Goal: Information Seeking & Learning: Learn about a topic

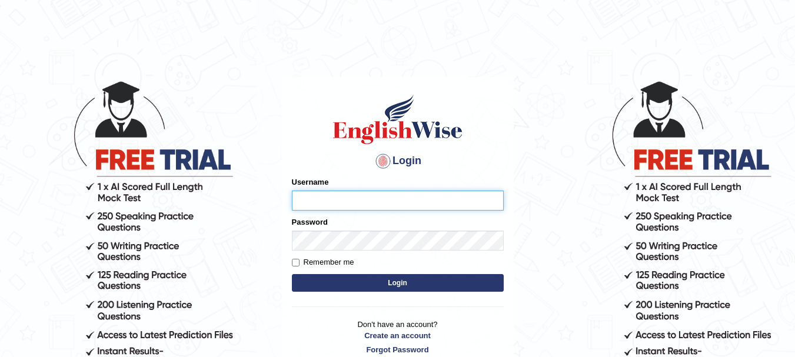
type input "rogialazim77"
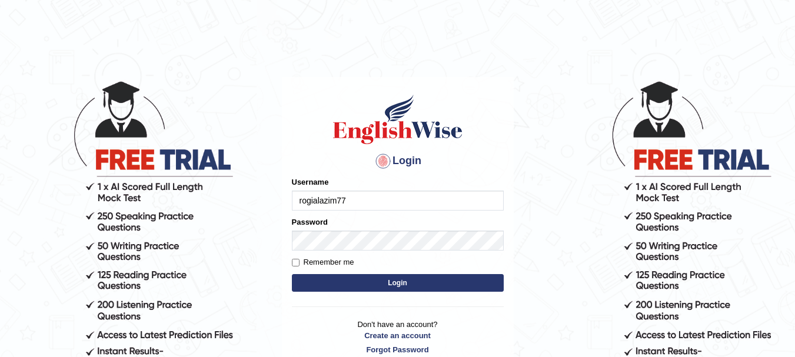
click at [406, 284] on button "Login" at bounding box center [398, 283] width 212 height 18
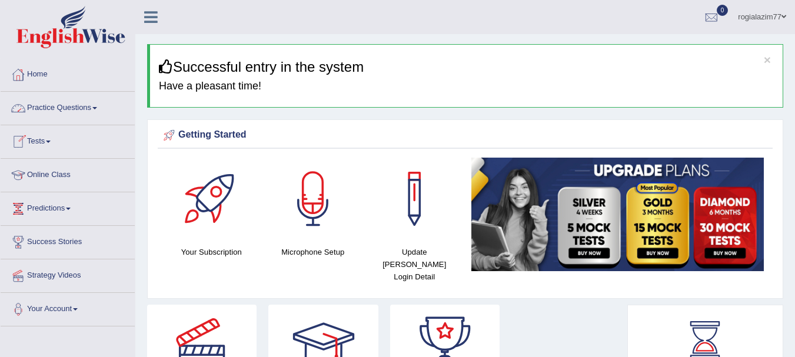
click at [97, 109] on span at bounding box center [94, 108] width 5 height 2
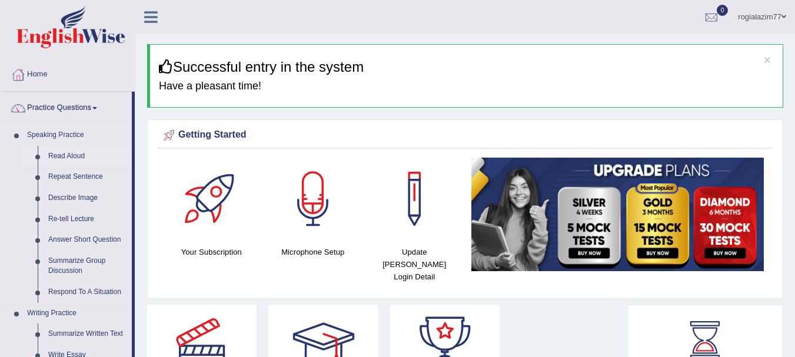
click at [64, 158] on link "Read Aloud" at bounding box center [87, 156] width 89 height 21
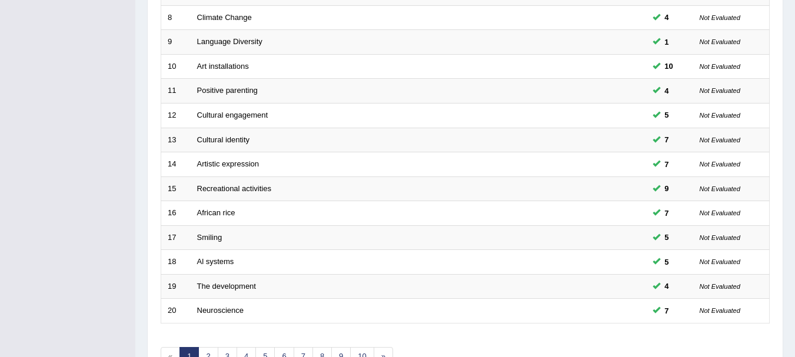
scroll to position [353, 0]
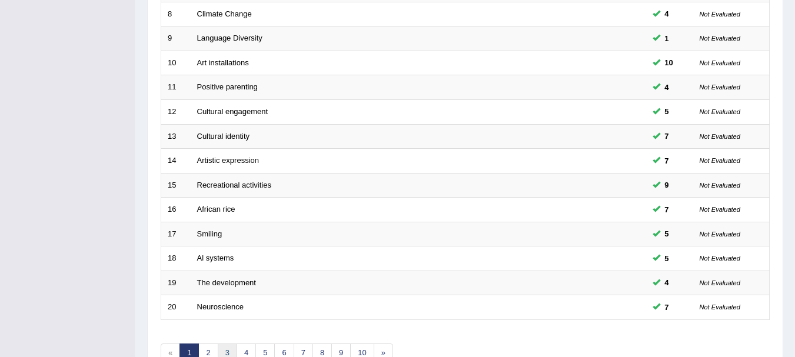
click at [226, 350] on link "3" at bounding box center [227, 353] width 19 height 19
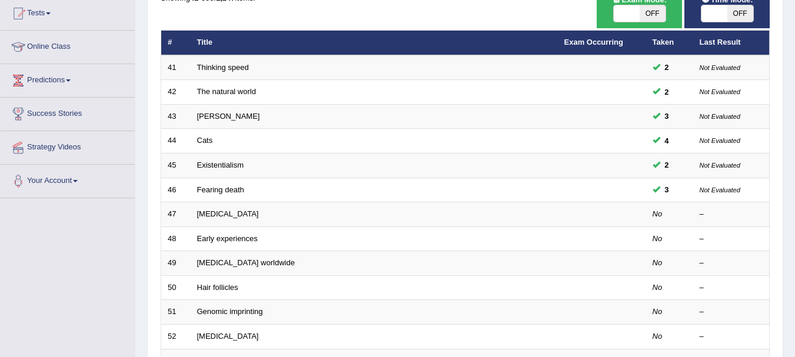
scroll to position [141, 0]
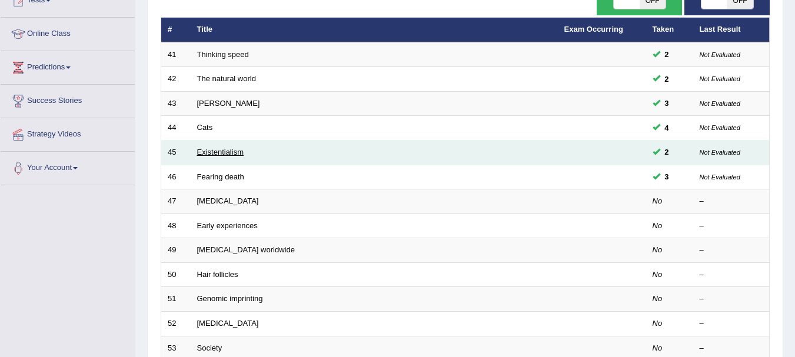
click at [222, 154] on link "Existentialism" at bounding box center [220, 152] width 46 height 9
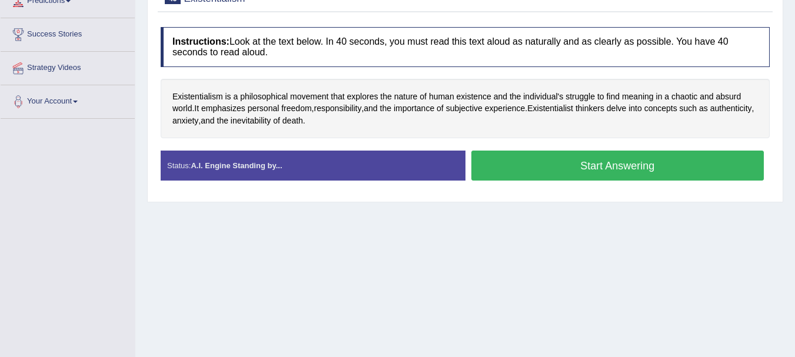
scroll to position [212, 0]
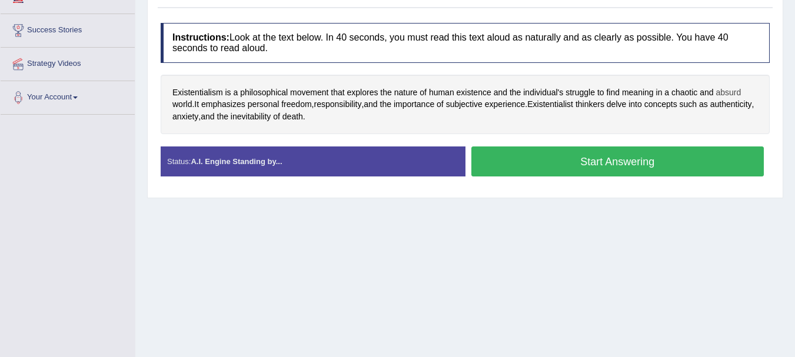
click at [727, 92] on span "absurd" at bounding box center [728, 92] width 25 height 12
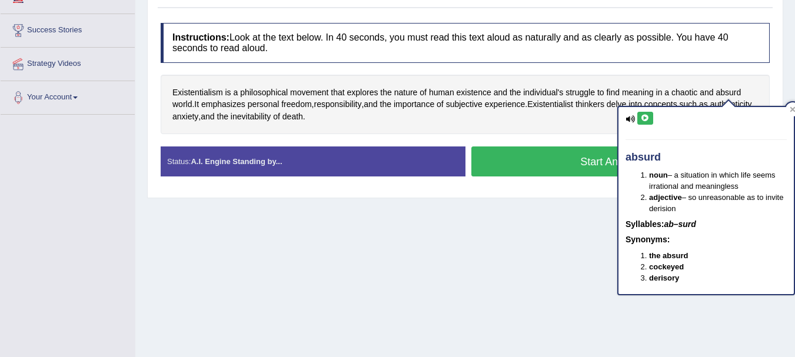
click at [647, 121] on icon at bounding box center [645, 118] width 9 height 7
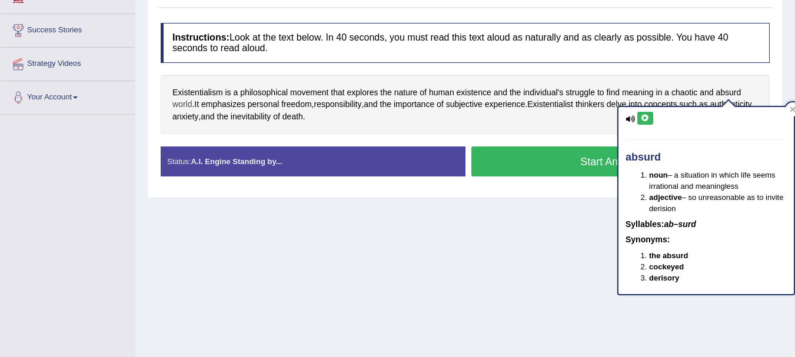
click at [182, 103] on span "world" at bounding box center [181, 104] width 19 height 12
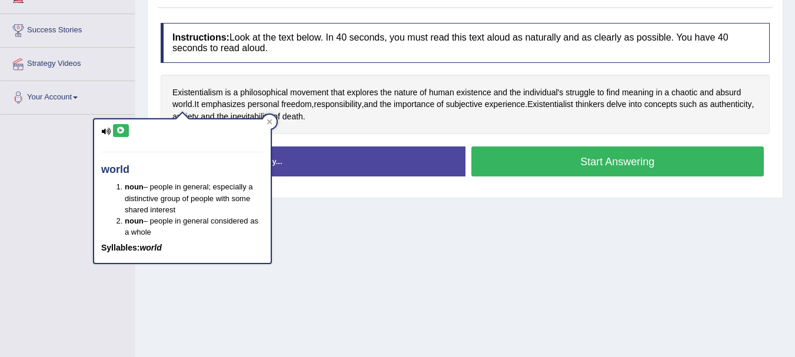
click at [126, 126] on button at bounding box center [121, 130] width 16 height 13
click at [269, 122] on icon at bounding box center [269, 121] width 5 height 5
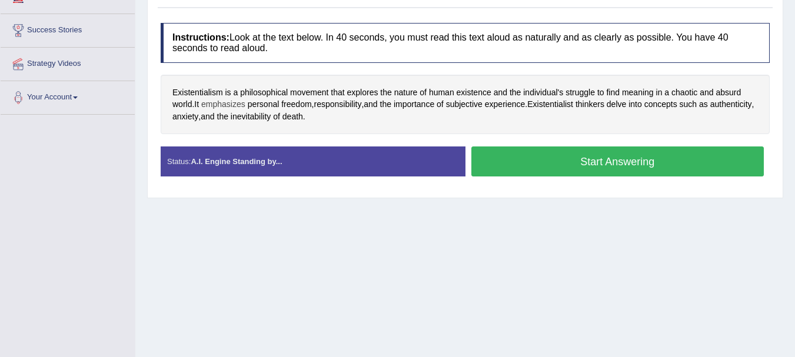
click at [217, 105] on span "emphasizes" at bounding box center [223, 104] width 44 height 12
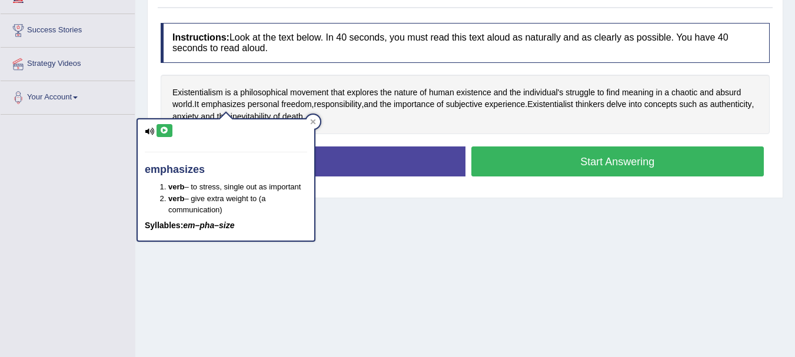
click at [161, 130] on icon at bounding box center [164, 130] width 9 height 7
click at [314, 114] on div "emphasizes verb – to stress, single out as important verb – give extra weight t…" at bounding box center [225, 177] width 179 height 132
click at [314, 115] on div at bounding box center [313, 122] width 14 height 14
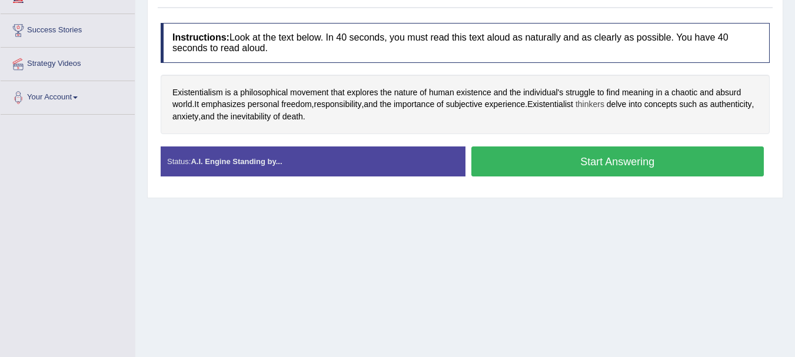
click at [604, 102] on span "thinkers" at bounding box center [589, 104] width 29 height 12
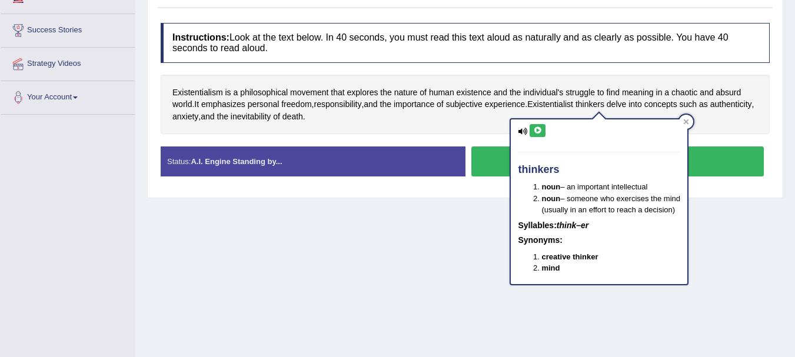
click at [535, 133] on icon at bounding box center [537, 130] width 9 height 7
click at [392, 115] on div "Existentialism is a philosophical movement that explores the nature of human ex…" at bounding box center [465, 105] width 609 height 60
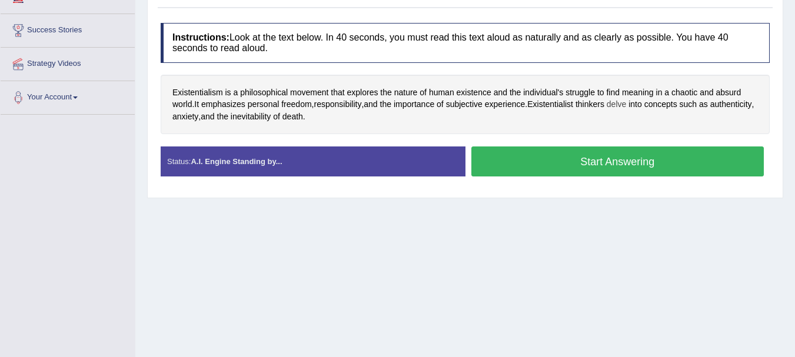
click at [626, 105] on span "delve" at bounding box center [616, 104] width 19 height 12
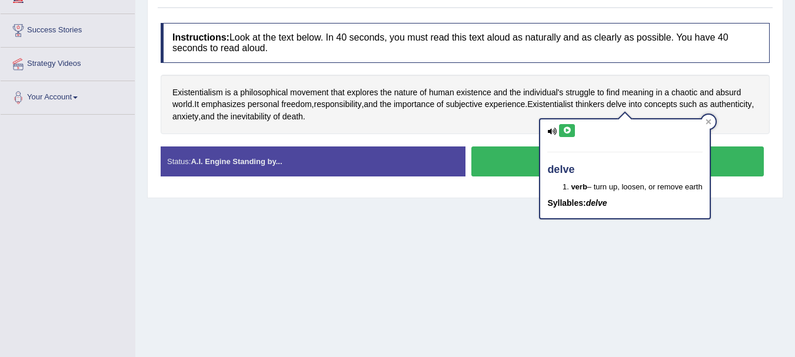
click at [567, 127] on icon at bounding box center [566, 130] width 9 height 7
click at [711, 115] on div at bounding box center [708, 122] width 14 height 14
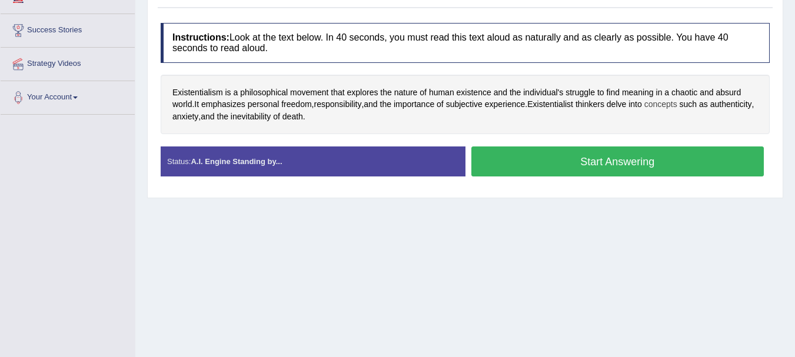
click at [671, 105] on span "concepts" at bounding box center [660, 104] width 33 height 12
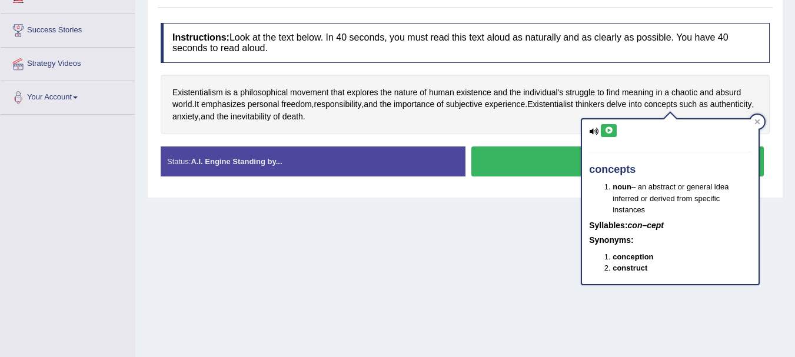
click at [609, 129] on icon at bounding box center [608, 130] width 9 height 7
click at [710, 111] on span "authenticity" at bounding box center [731, 104] width 42 height 12
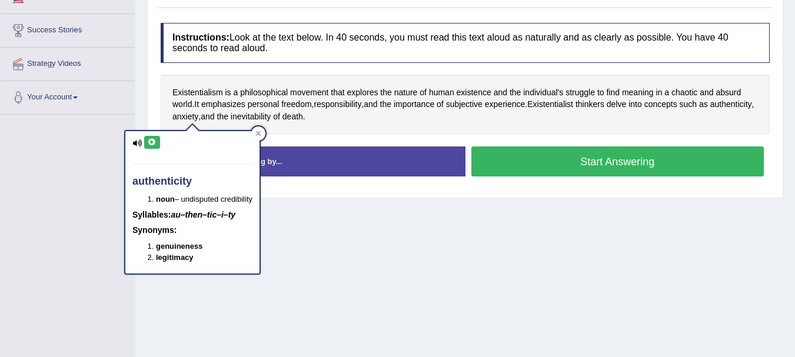
click at [152, 144] on icon at bounding box center [152, 142] width 9 height 7
click at [152, 143] on icon at bounding box center [152, 142] width 9 height 7
click at [264, 129] on div at bounding box center [258, 133] width 14 height 14
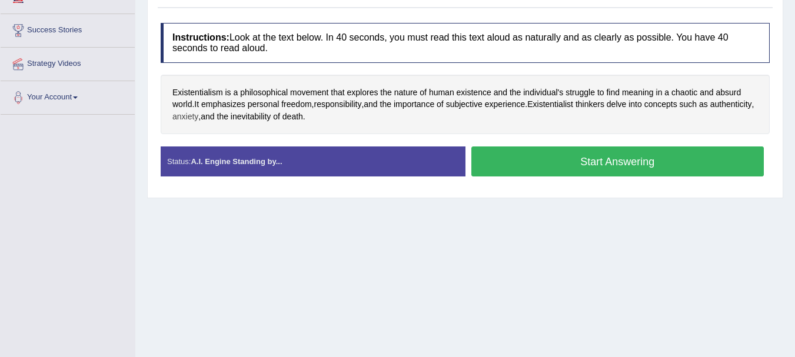
click at [198, 118] on span "anxiety" at bounding box center [185, 117] width 26 height 12
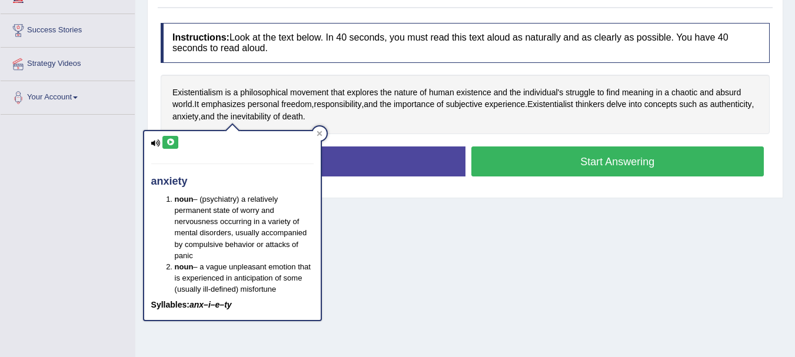
click at [169, 139] on icon at bounding box center [170, 142] width 9 height 7
click at [322, 136] on icon at bounding box center [319, 134] width 6 height 6
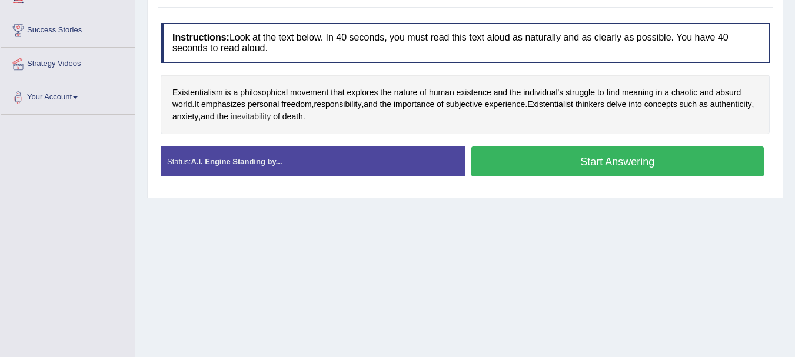
click at [271, 120] on span "inevitability" at bounding box center [251, 117] width 40 height 12
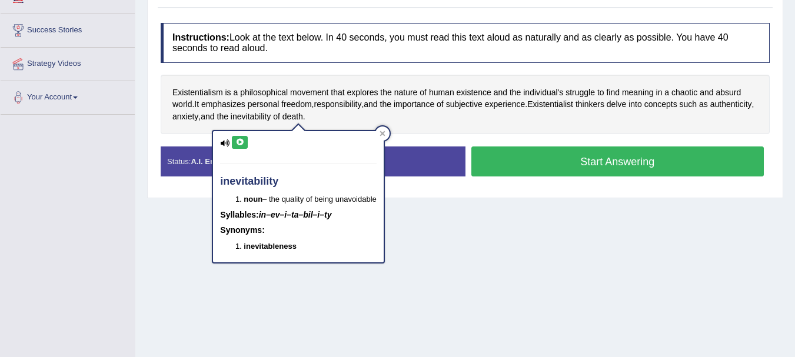
click at [239, 146] on icon at bounding box center [239, 142] width 9 height 7
click at [239, 145] on icon at bounding box center [239, 142] width 9 height 7
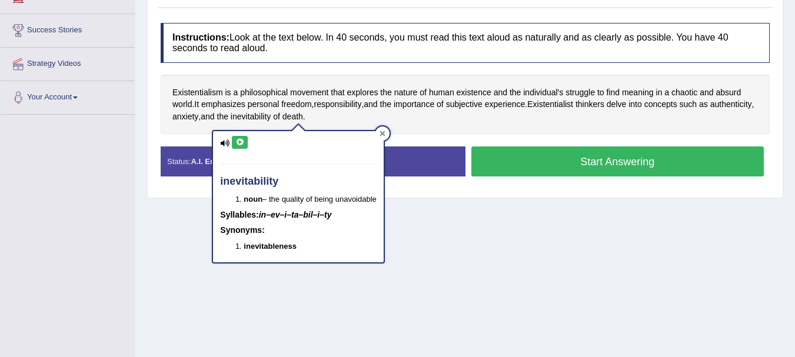
click at [388, 135] on div at bounding box center [382, 133] width 14 height 14
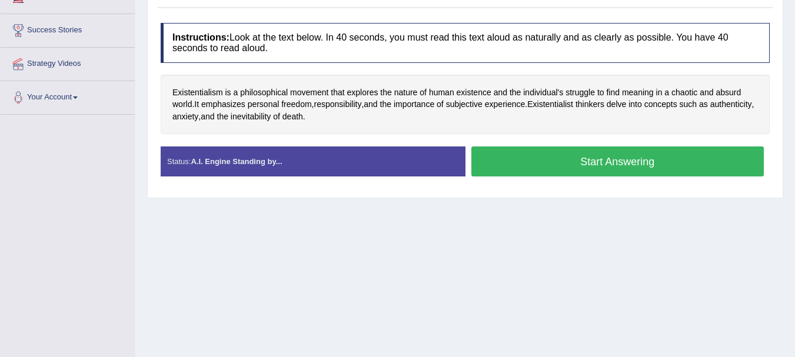
click at [553, 159] on button "Start Answering" at bounding box center [617, 161] width 293 height 30
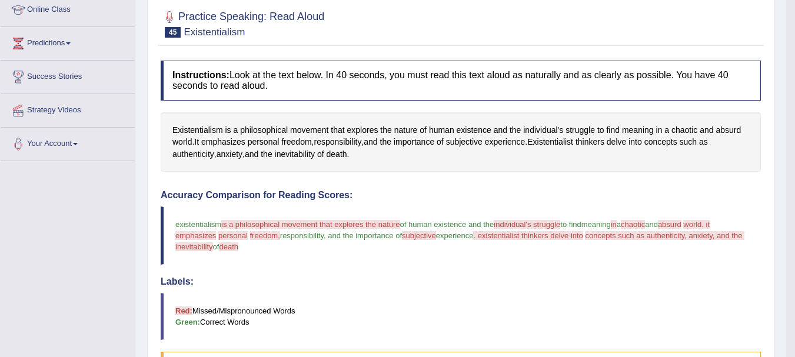
scroll to position [165, 0]
click at [687, 127] on span "chaotic" at bounding box center [684, 131] width 26 height 12
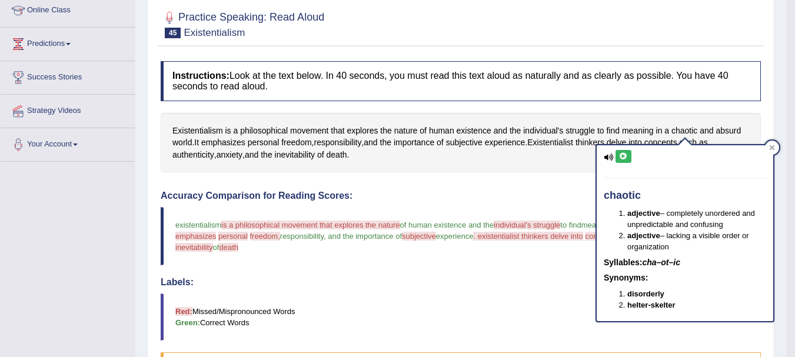
click at [624, 154] on icon at bounding box center [623, 156] width 9 height 7
click at [773, 146] on icon at bounding box center [771, 147] width 5 height 5
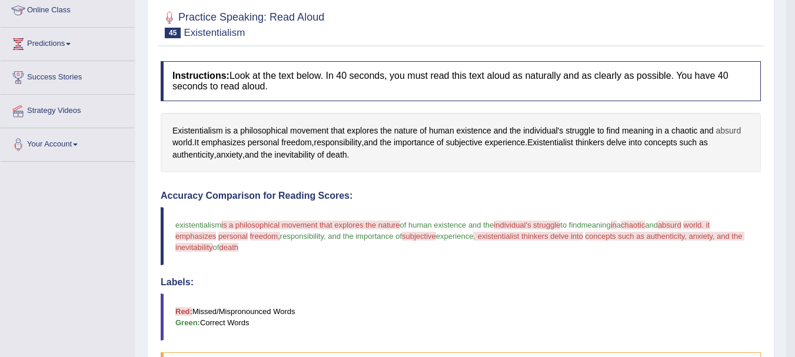
click at [729, 134] on span "absurd" at bounding box center [728, 131] width 25 height 12
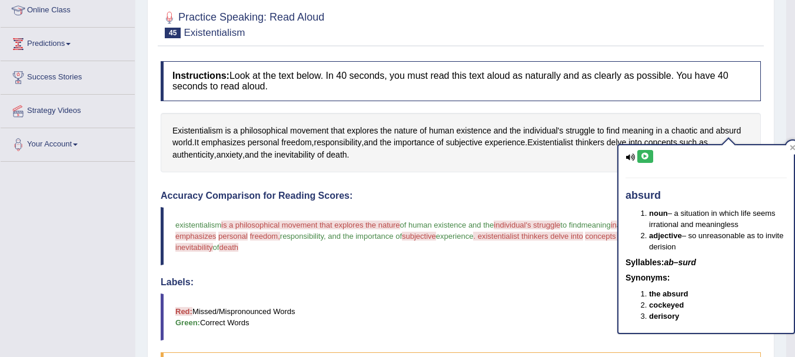
click at [642, 152] on button at bounding box center [645, 156] width 16 height 13
click at [545, 176] on div "Instructions: Look at the text below. In 40 seconds, you must read this text al…" at bounding box center [461, 332] width 606 height 555
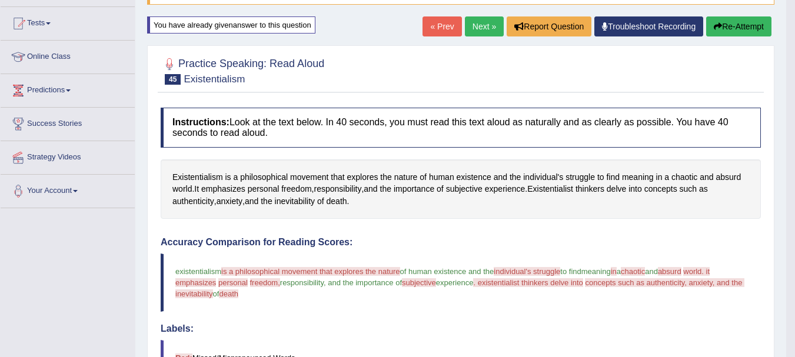
scroll to position [118, 0]
click at [251, 174] on span "philosophical" at bounding box center [264, 178] width 48 height 12
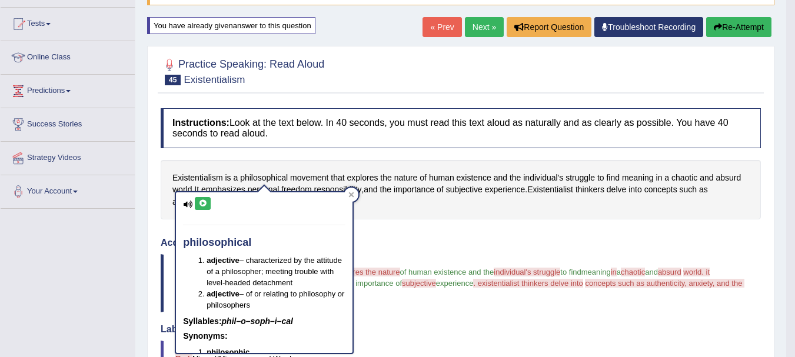
click at [200, 202] on icon at bounding box center [202, 203] width 9 height 7
click at [351, 196] on icon at bounding box center [351, 194] width 5 height 5
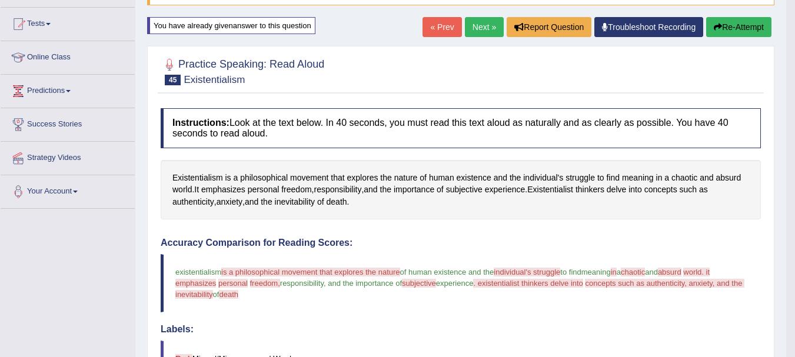
click at [728, 32] on button "Re-Attempt" at bounding box center [738, 27] width 65 height 20
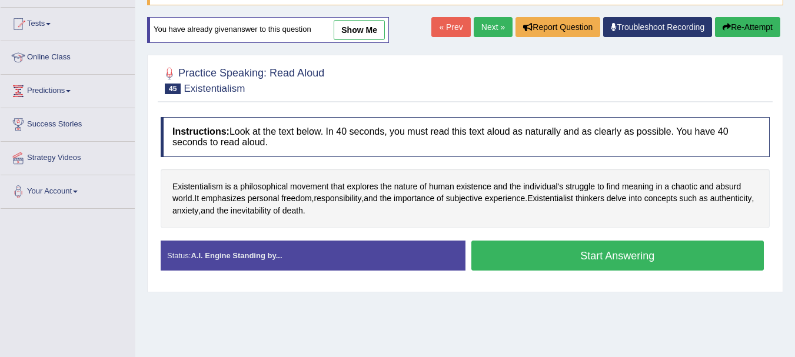
click at [557, 255] on button "Start Answering" at bounding box center [617, 256] width 293 height 30
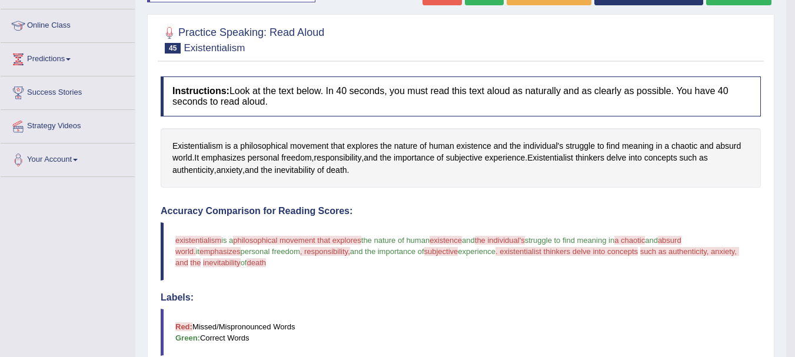
scroll to position [126, 0]
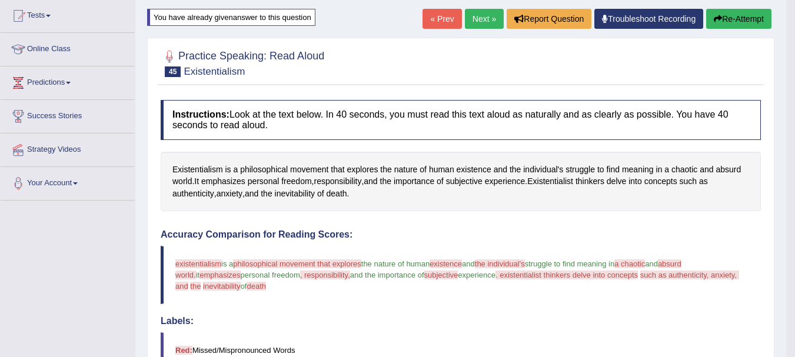
click at [748, 15] on button "Re-Attempt" at bounding box center [738, 19] width 65 height 20
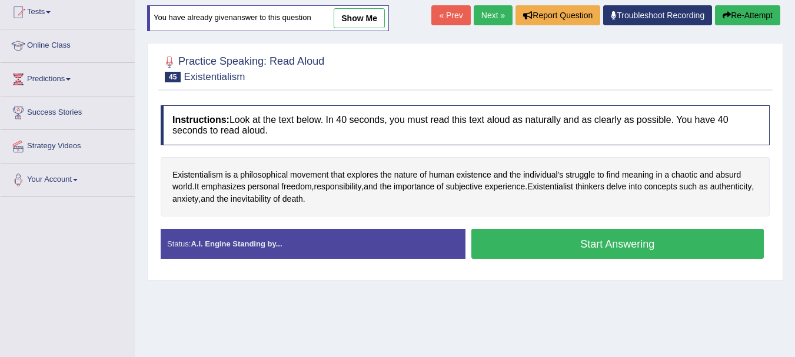
click at [550, 233] on button "Start Answering" at bounding box center [617, 244] width 293 height 30
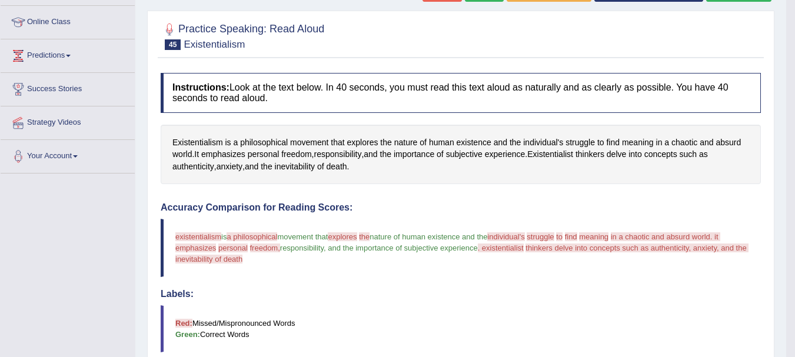
scroll to position [129, 0]
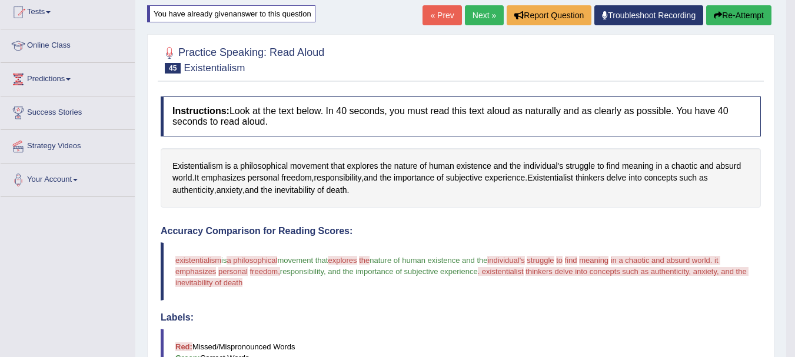
click at [468, 4] on div "Home Practice Speaking: Read Aloud Existentialism * Remember to use the device …" at bounding box center [460, 266] width 651 height 791
click at [469, 12] on link "Next »" at bounding box center [484, 15] width 39 height 20
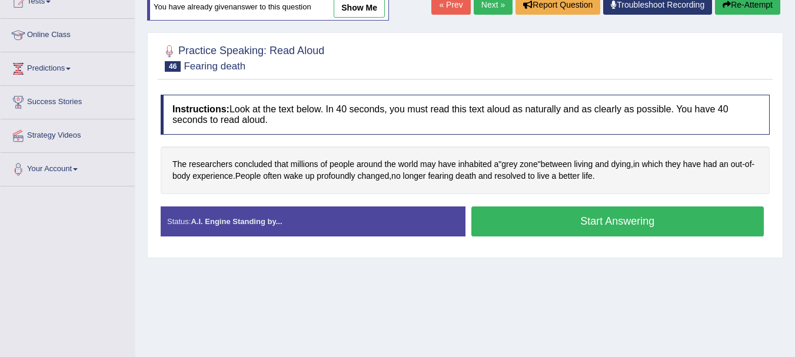
scroll to position [141, 0]
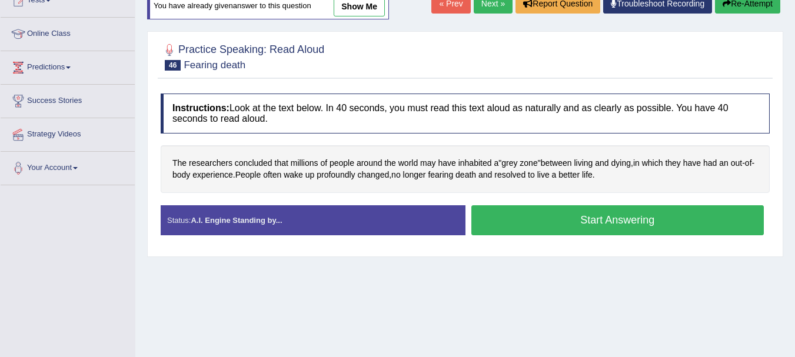
click at [589, 220] on button "Start Answering" at bounding box center [617, 220] width 293 height 30
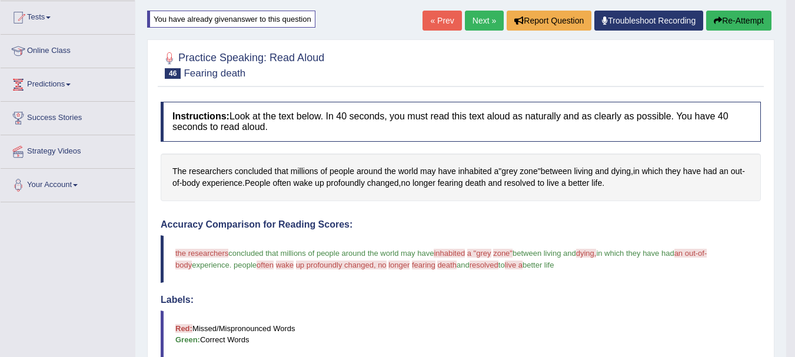
scroll to position [94, 0]
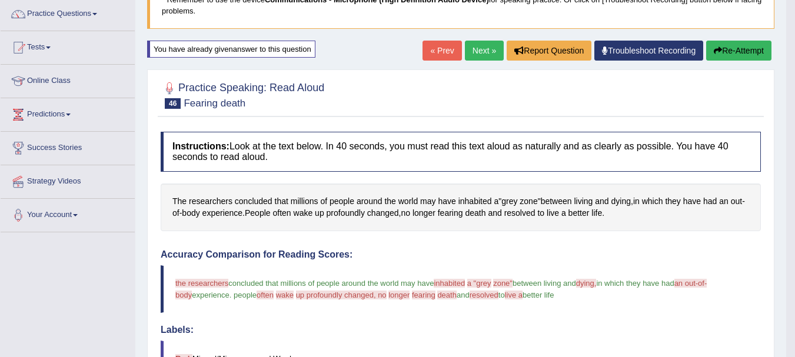
click at [476, 55] on link "Next »" at bounding box center [484, 51] width 39 height 20
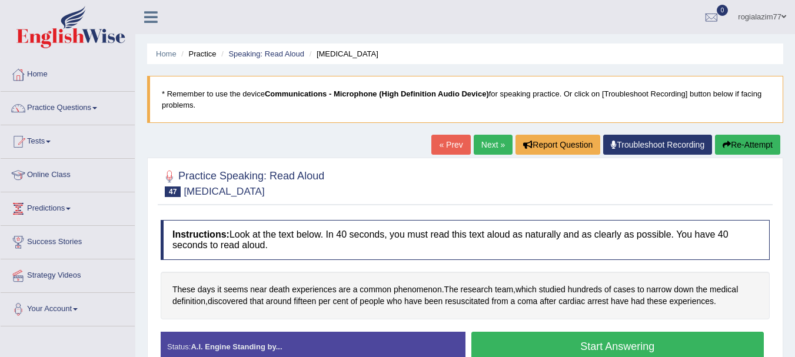
click at [570, 346] on button "Start Answering" at bounding box center [617, 347] width 293 height 30
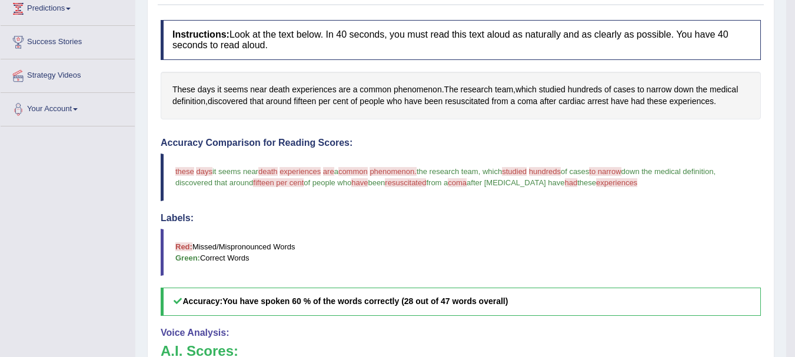
scroll to position [212, 0]
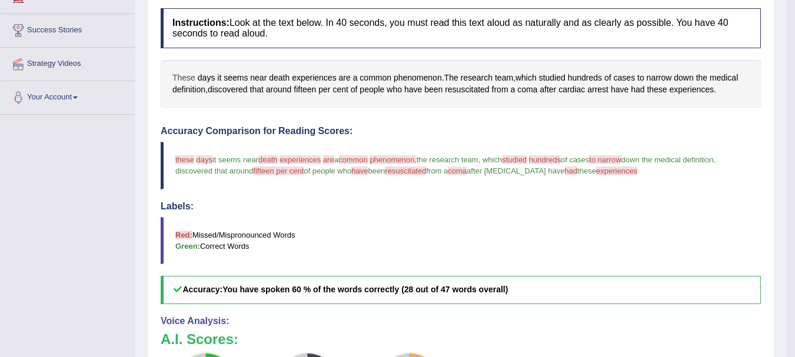
click at [178, 77] on span "These" at bounding box center [183, 78] width 23 height 12
click at [192, 100] on icon at bounding box center [188, 103] width 9 height 7
click at [419, 221] on blockquote "Red: Missed/Mispronounced Words Green: Correct Words" at bounding box center [461, 240] width 600 height 47
click at [391, 75] on span "common" at bounding box center [375, 78] width 32 height 12
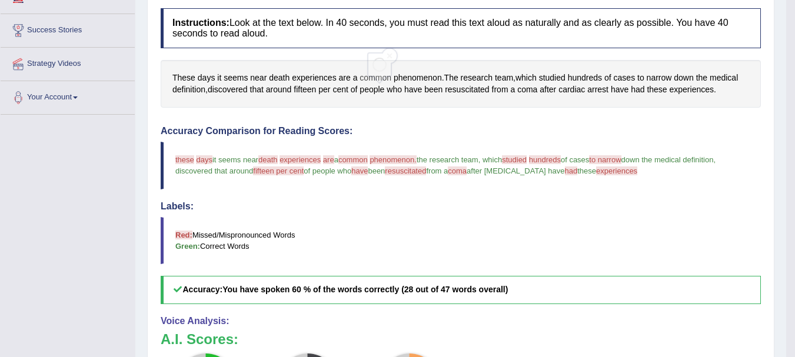
click at [408, 75] on span "phenomenon" at bounding box center [418, 78] width 48 height 12
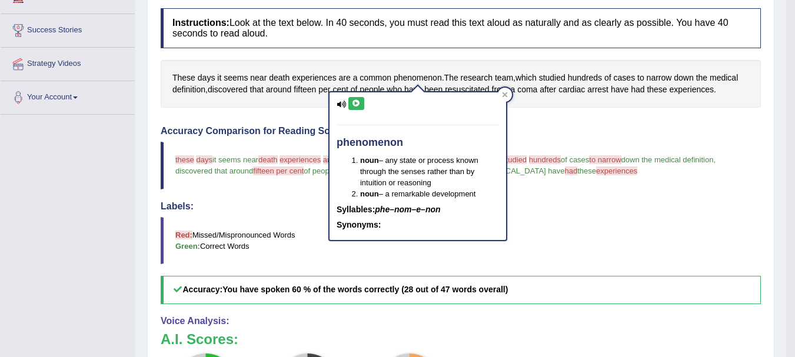
click at [356, 102] on icon at bounding box center [356, 103] width 9 height 7
click at [509, 91] on div at bounding box center [505, 95] width 14 height 14
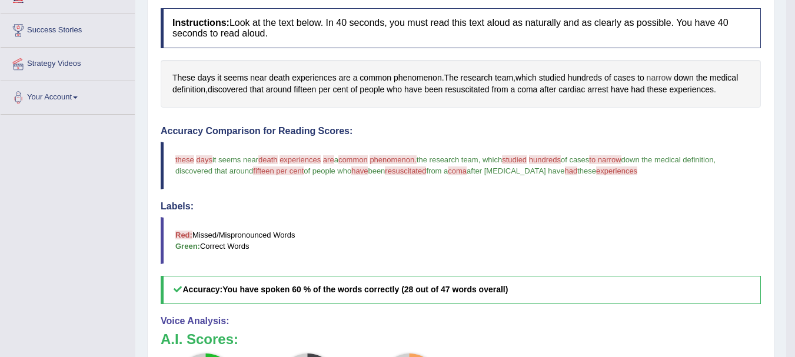
click at [659, 75] on span "narrow" at bounding box center [659, 78] width 25 height 12
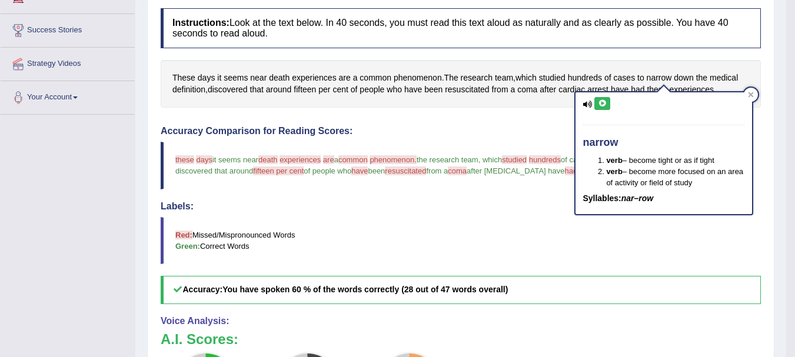
click at [603, 97] on button at bounding box center [602, 103] width 16 height 13
click at [491, 118] on div "Instructions: Look at the text below. In 40 seconds, you must read this text al…" at bounding box center [461, 268] width 606 height 532
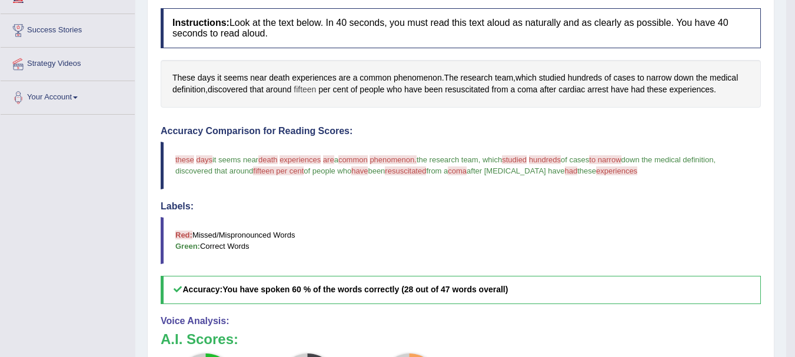
click at [313, 91] on span "fifteen" at bounding box center [305, 90] width 22 height 12
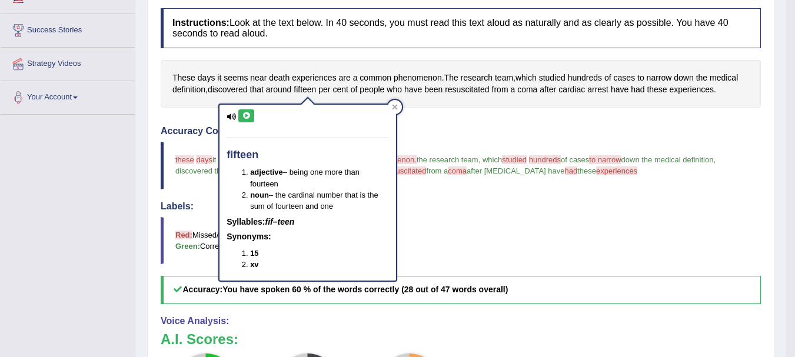
click at [234, 115] on icon at bounding box center [230, 117] width 9 height 8
click at [244, 116] on button at bounding box center [246, 115] width 16 height 13
click at [244, 116] on icon at bounding box center [246, 115] width 9 height 7
click at [401, 109] on div at bounding box center [395, 107] width 14 height 14
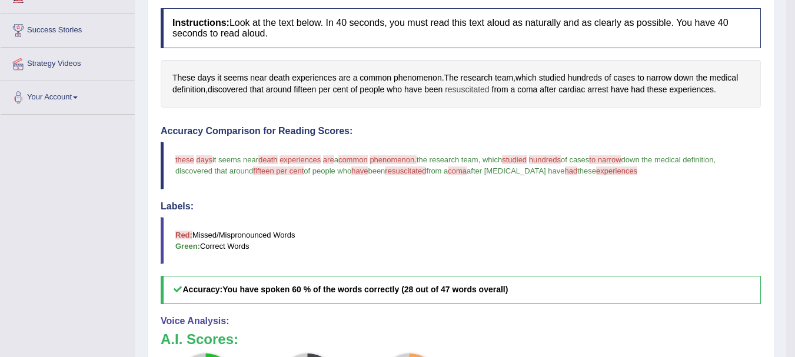
click at [448, 91] on span "resuscitated" at bounding box center [467, 90] width 44 height 12
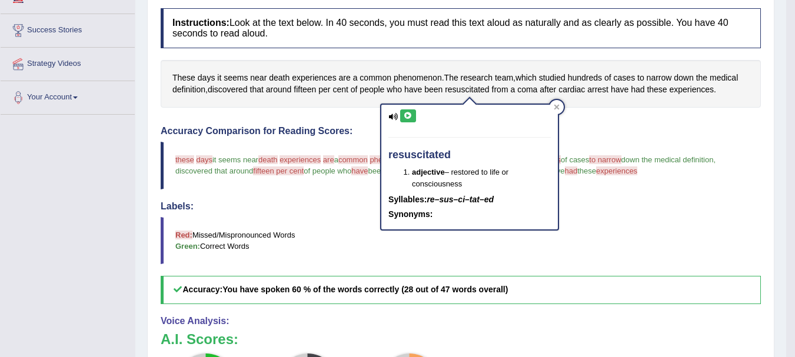
click at [409, 113] on icon at bounding box center [408, 115] width 9 height 7
click at [556, 93] on span "after" at bounding box center [547, 90] width 16 height 12
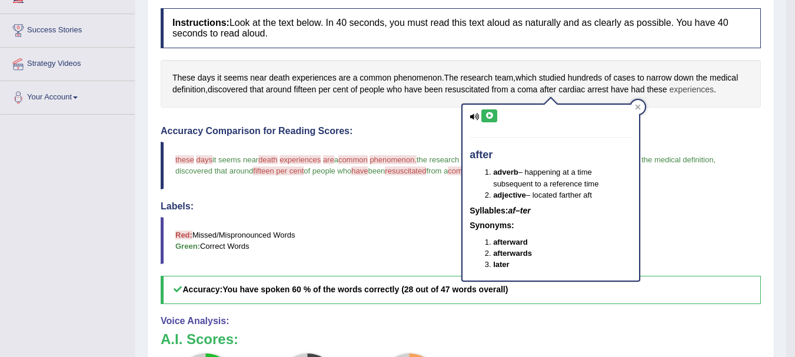
click at [704, 86] on span "experiences" at bounding box center [691, 90] width 45 height 12
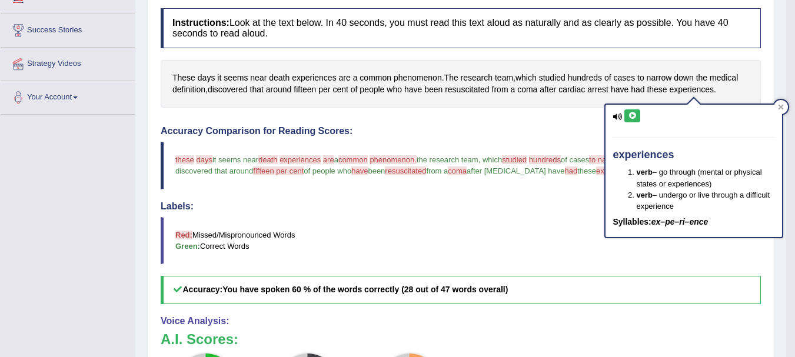
click at [635, 111] on button at bounding box center [632, 115] width 16 height 13
click at [526, 110] on div "Instructions: Look at the text below. In 40 seconds, you must read this text al…" at bounding box center [461, 268] width 606 height 532
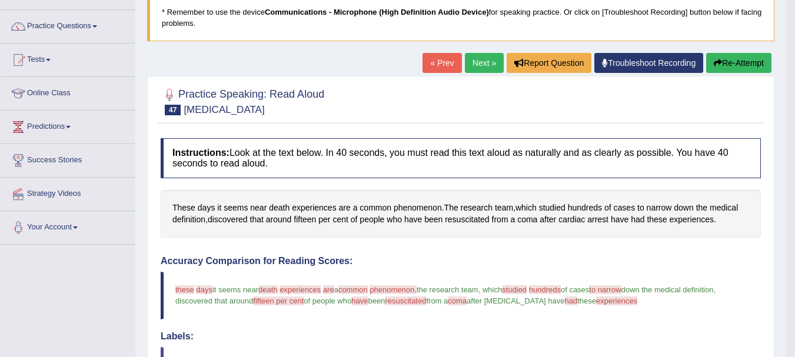
scroll to position [71, 0]
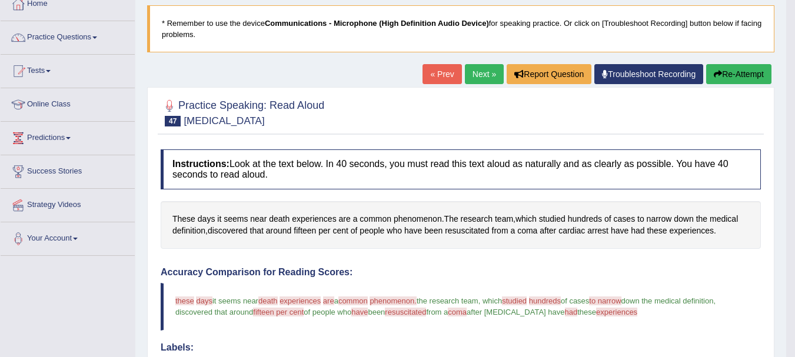
click at [467, 69] on link "Next »" at bounding box center [484, 74] width 39 height 20
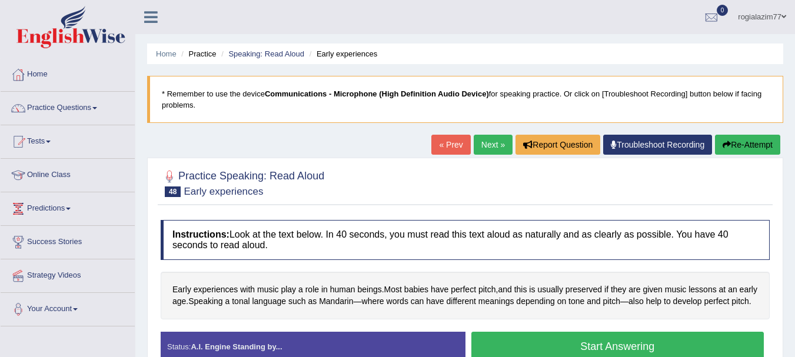
click at [439, 140] on link "« Prev" at bounding box center [450, 145] width 39 height 20
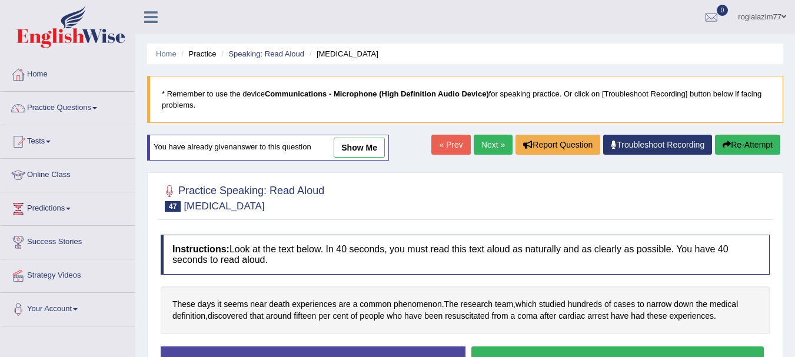
click at [738, 148] on button "Re-Attempt" at bounding box center [747, 145] width 65 height 20
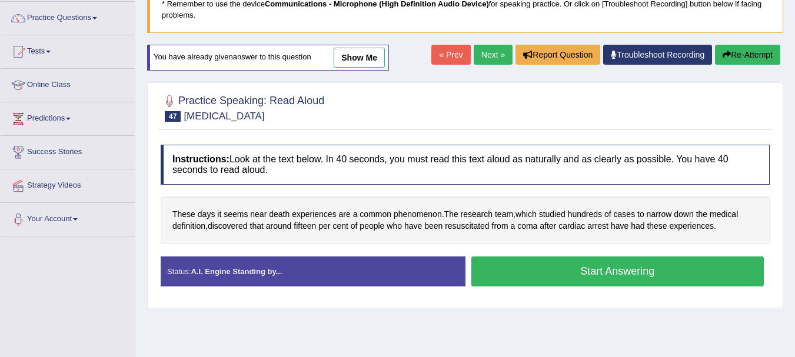
scroll to position [94, 0]
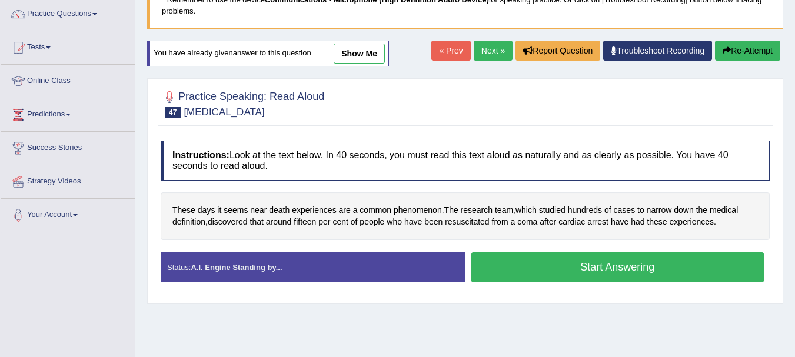
click at [608, 271] on button "Start Answering" at bounding box center [617, 267] width 293 height 30
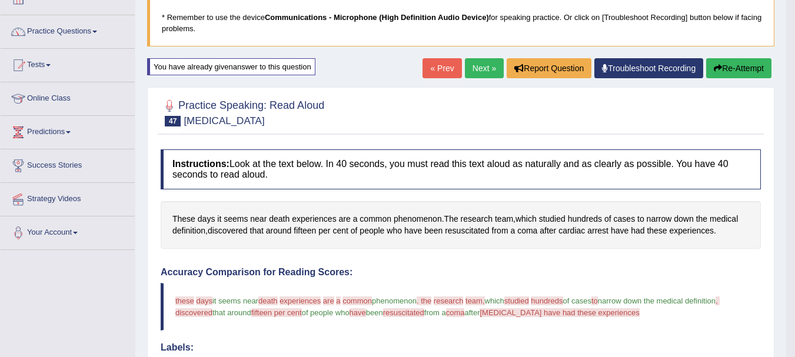
scroll to position [71, 0]
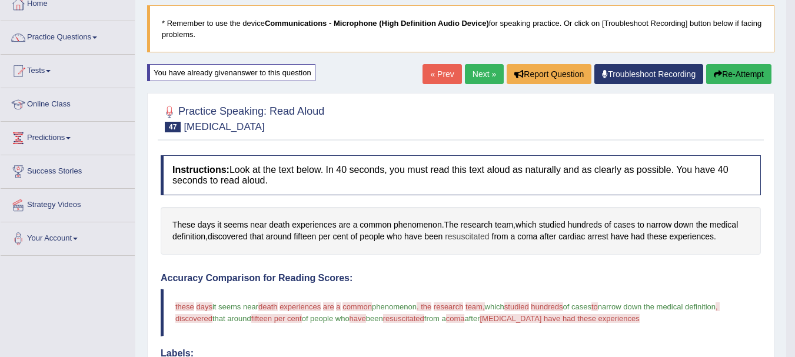
click at [467, 231] on span "resuscitated" at bounding box center [467, 237] width 44 height 12
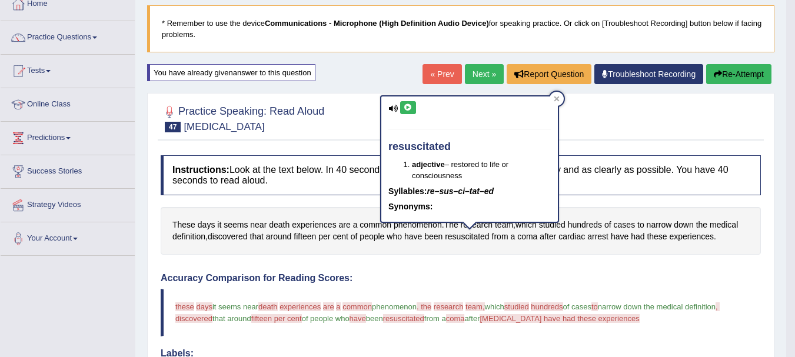
click at [406, 106] on icon at bounding box center [408, 107] width 9 height 7
click at [568, 117] on div at bounding box center [461, 118] width 600 height 36
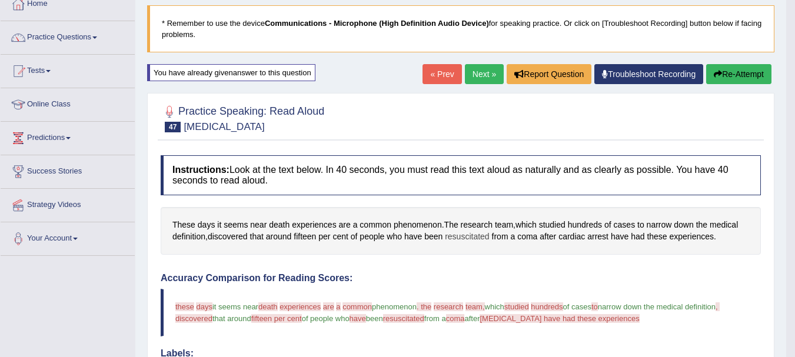
click at [481, 235] on span "resuscitated" at bounding box center [467, 237] width 44 height 12
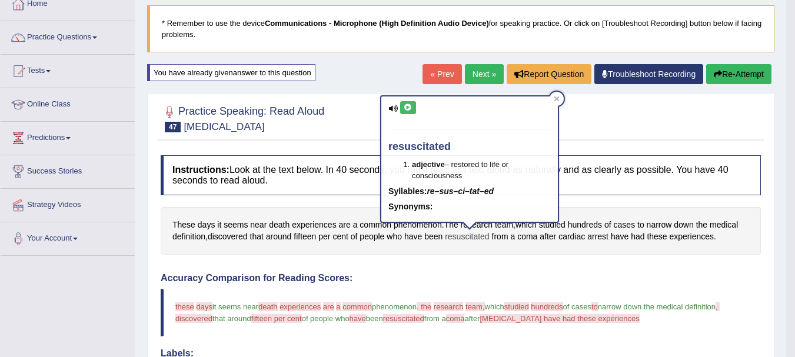
click at [481, 235] on body "Toggle navigation Home Practice Questions Speaking Practice Read Aloud Repeat S…" at bounding box center [397, 107] width 795 height 357
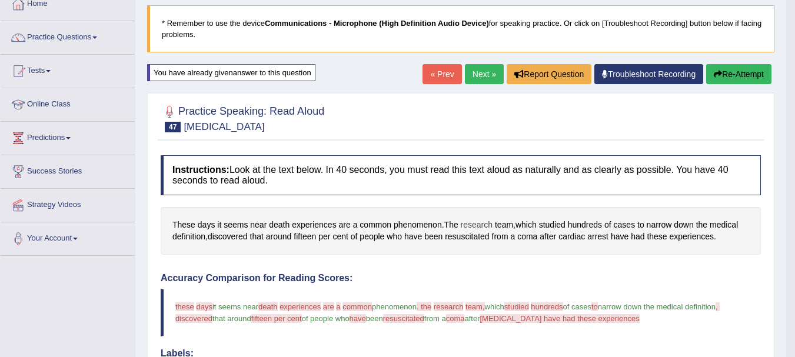
click at [466, 230] on span "research" at bounding box center [477, 225] width 32 height 12
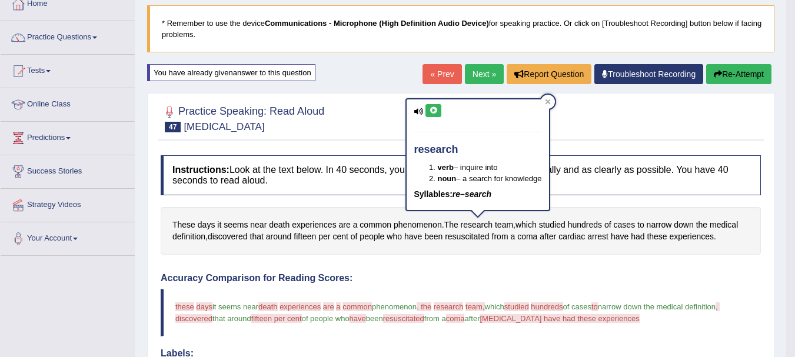
click at [434, 113] on icon at bounding box center [433, 110] width 9 height 7
click at [549, 102] on icon at bounding box center [547, 101] width 5 height 5
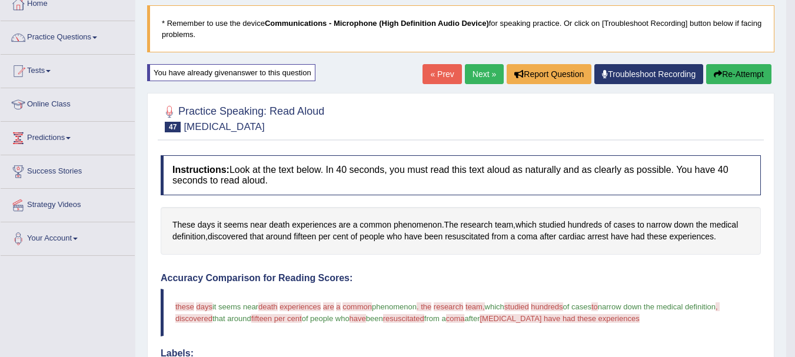
click at [475, 76] on link "Next »" at bounding box center [484, 74] width 39 height 20
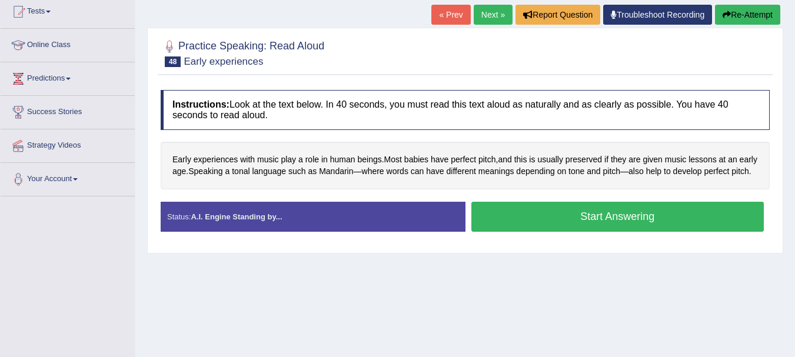
scroll to position [104, 0]
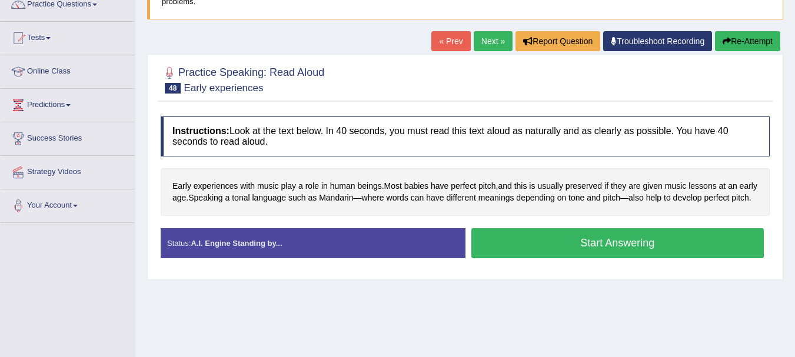
click at [558, 255] on button "Start Answering" at bounding box center [617, 243] width 293 height 30
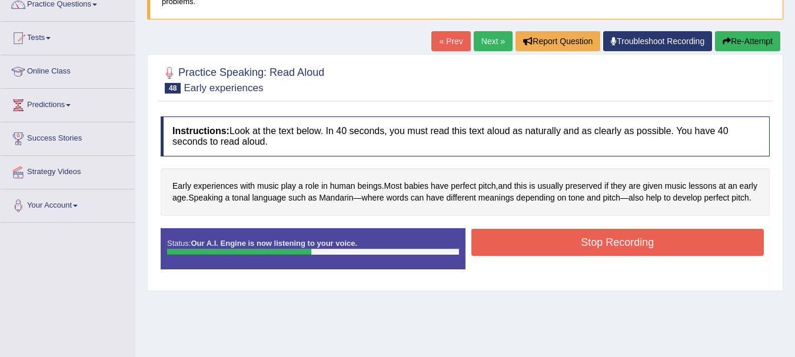
click at [575, 229] on div "Start Answering" at bounding box center [617, 228] width 305 height 1
click at [568, 248] on button "Stop Recording" at bounding box center [617, 242] width 293 height 27
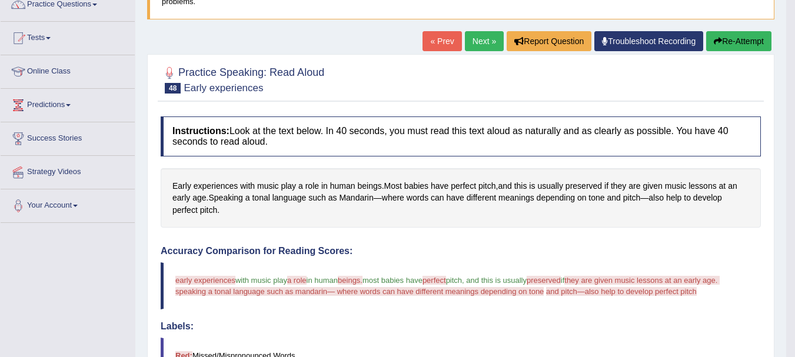
click at [486, 38] on link "Next »" at bounding box center [484, 41] width 39 height 20
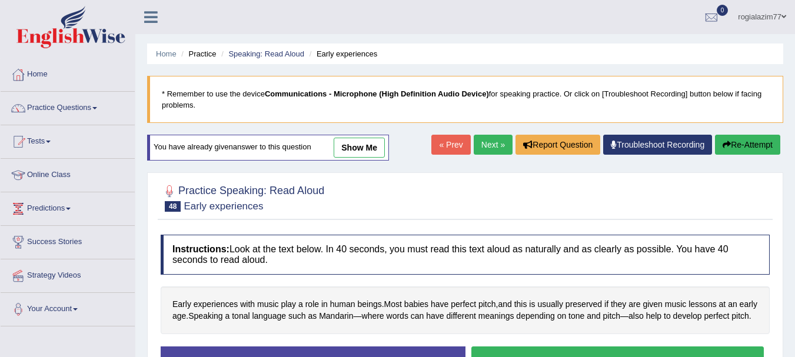
click at [755, 145] on button "Re-Attempt" at bounding box center [747, 145] width 65 height 20
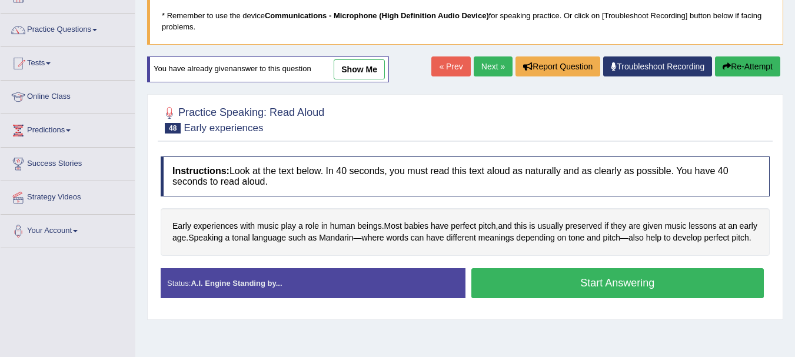
scroll to position [94, 0]
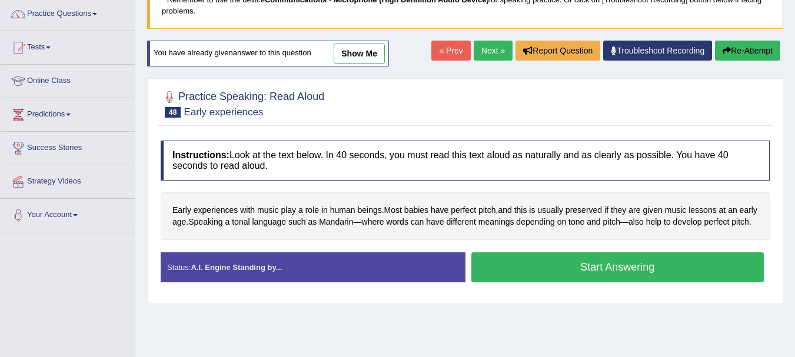
click at [576, 278] on button "Start Answering" at bounding box center [617, 267] width 293 height 30
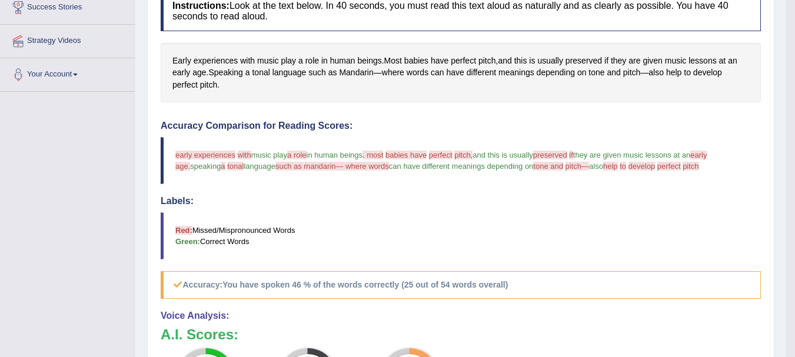
scroll to position [235, 0]
click at [597, 72] on span "tone" at bounding box center [596, 72] width 16 height 12
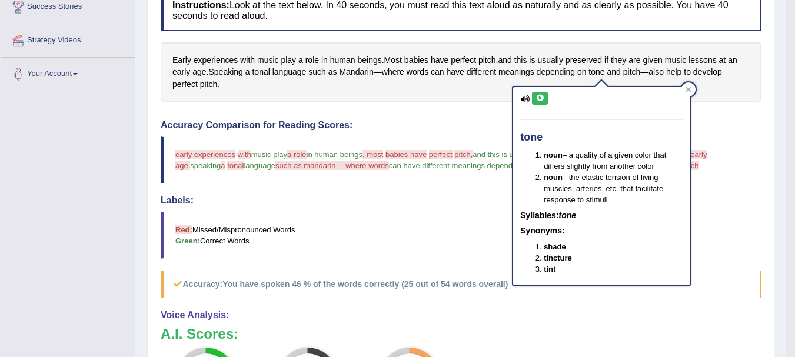
click at [541, 96] on icon at bounding box center [539, 98] width 9 height 7
click at [687, 94] on div at bounding box center [688, 89] width 14 height 14
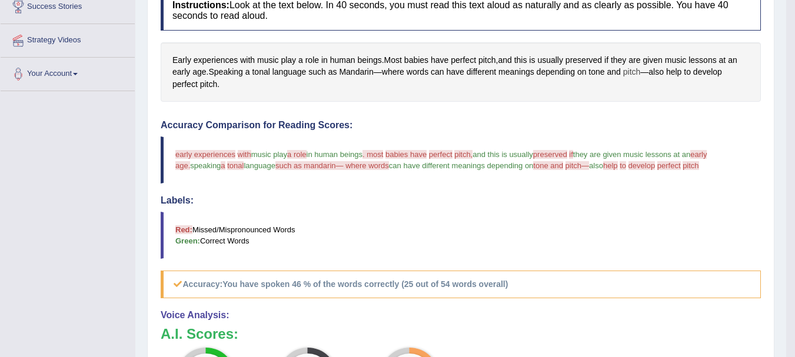
click at [635, 74] on span "pitch" at bounding box center [632, 72] width 18 height 12
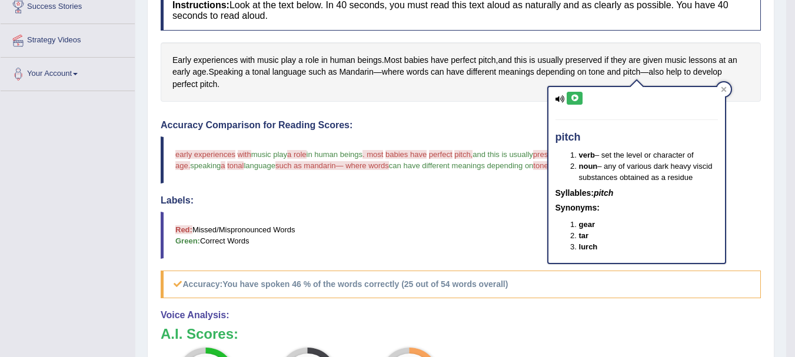
click at [576, 93] on button at bounding box center [574, 98] width 16 height 13
click at [485, 119] on div "Instructions: Look at the text below. In 40 seconds, you must read this text al…" at bounding box center [461, 257] width 606 height 544
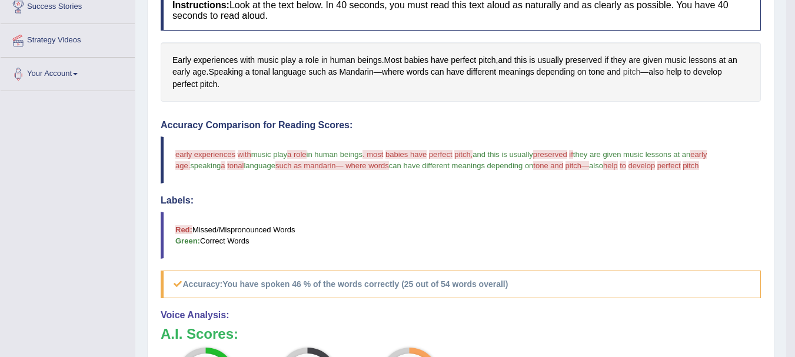
click at [634, 74] on span "pitch" at bounding box center [632, 72] width 18 height 12
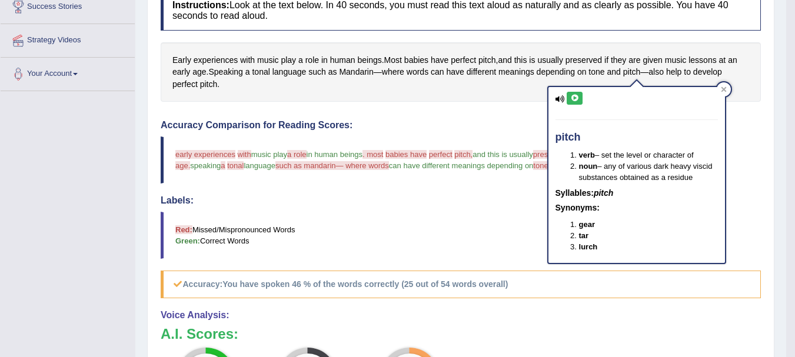
click at [575, 100] on icon at bounding box center [574, 98] width 9 height 7
click at [727, 85] on div at bounding box center [724, 89] width 14 height 14
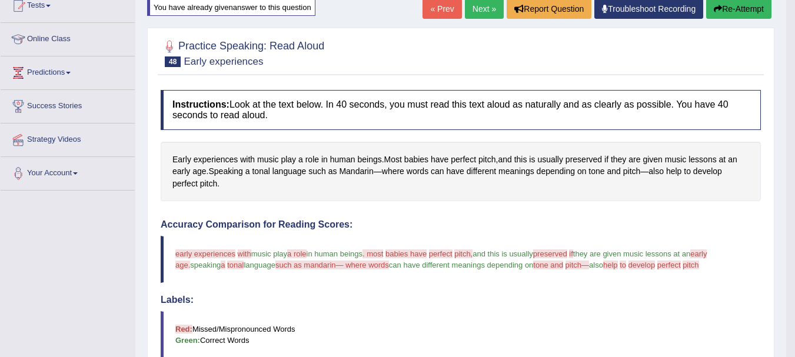
scroll to position [118, 0]
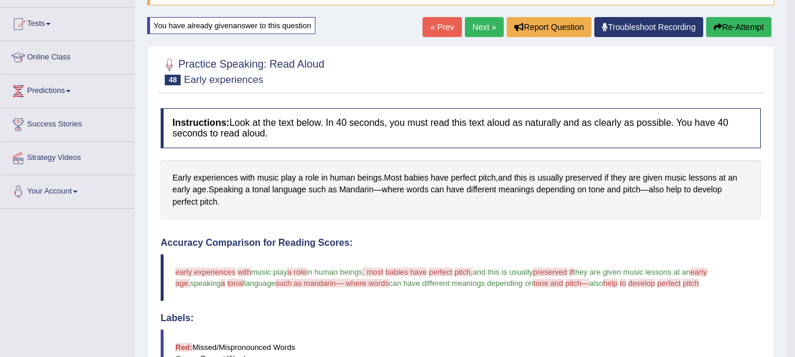
click at [738, 22] on button "Re-Attempt" at bounding box center [738, 27] width 65 height 20
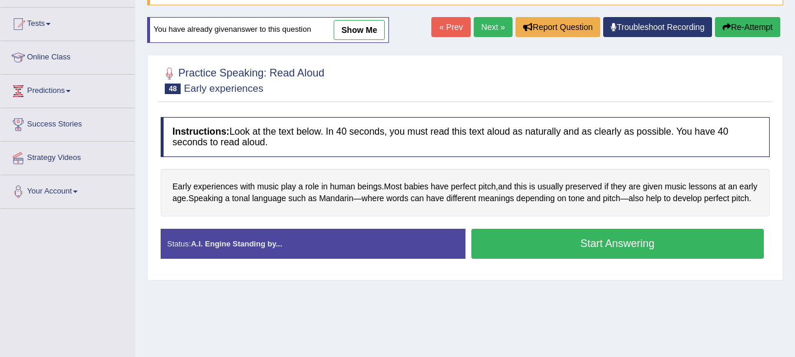
click at [663, 252] on button "Start Answering" at bounding box center [617, 244] width 293 height 30
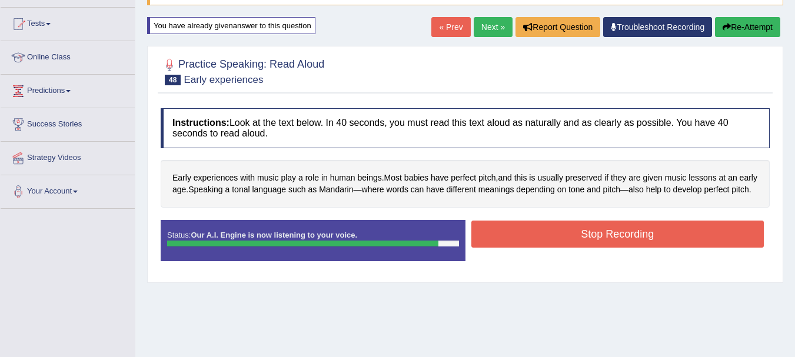
click at [663, 248] on button "Stop Recording" at bounding box center [617, 234] width 293 height 27
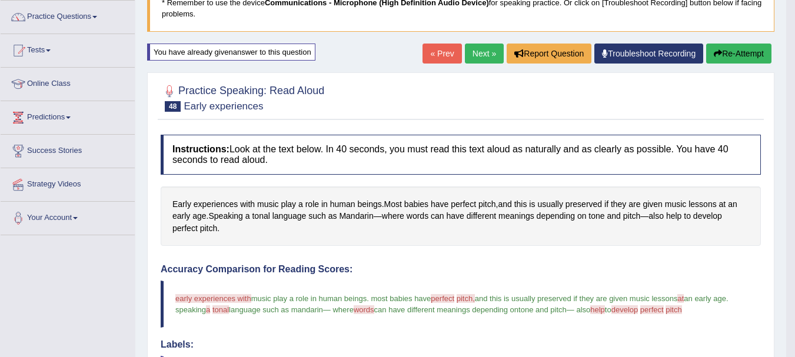
scroll to position [44, 0]
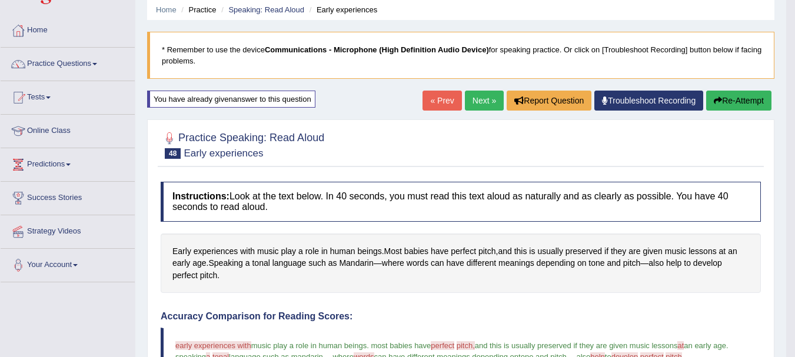
click at [468, 98] on link "Next »" at bounding box center [484, 101] width 39 height 20
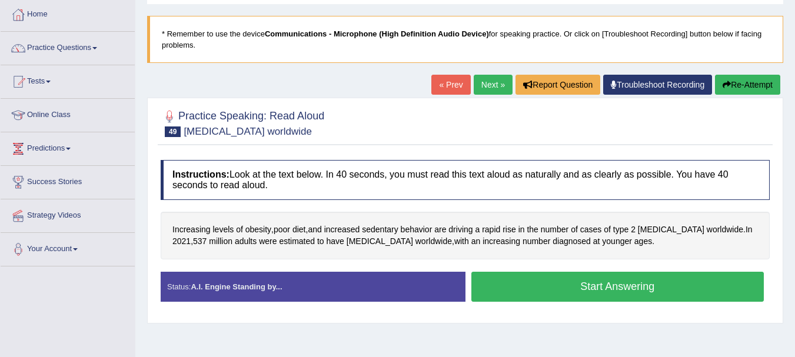
scroll to position [71, 0]
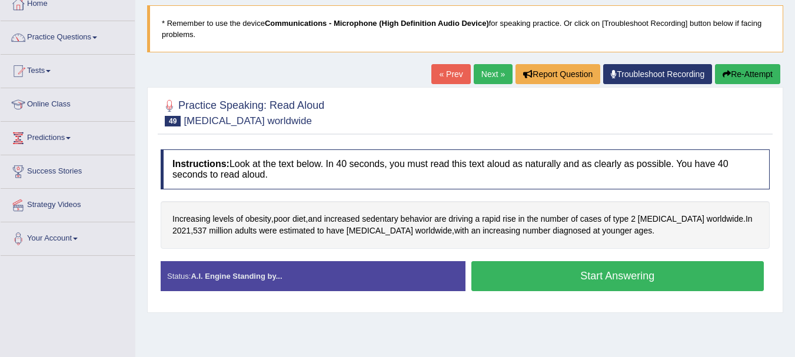
click at [602, 269] on button "Start Answering" at bounding box center [617, 276] width 293 height 30
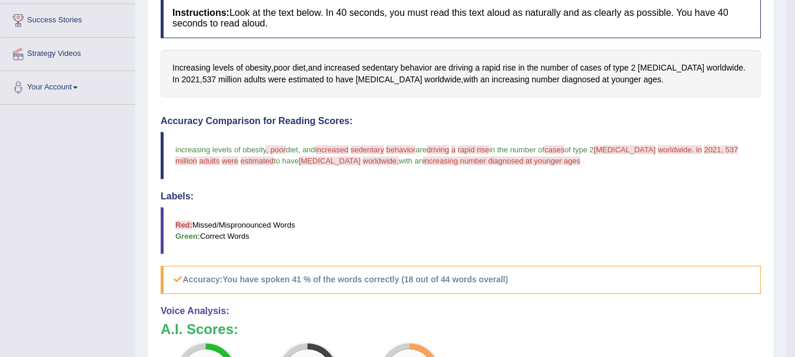
scroll to position [199, 0]
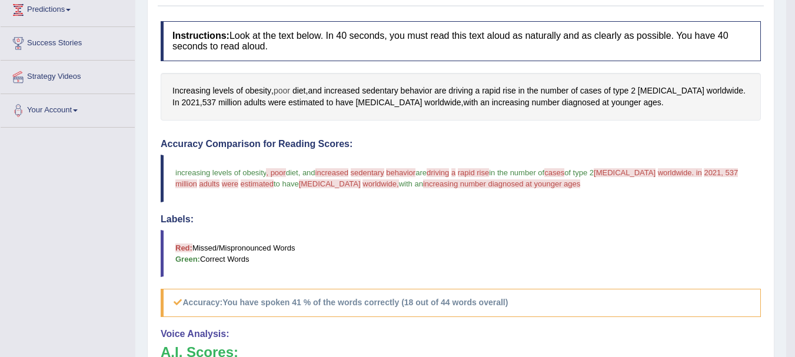
click at [290, 89] on span "poor" at bounding box center [282, 91] width 16 height 12
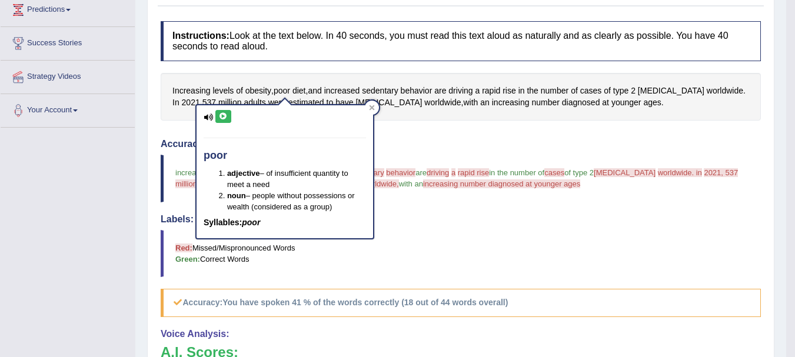
click at [222, 115] on icon at bounding box center [223, 116] width 9 height 7
click at [375, 105] on div at bounding box center [372, 108] width 14 height 14
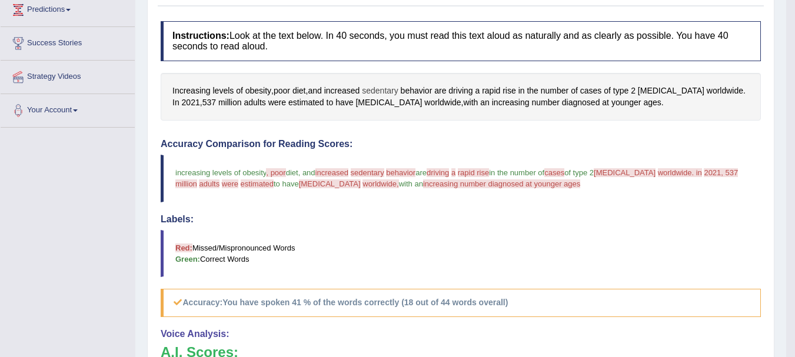
click at [391, 88] on span "sedentary" at bounding box center [380, 91] width 36 height 12
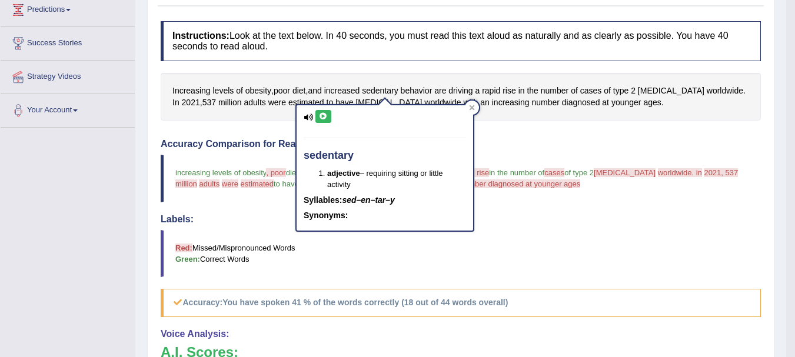
click at [320, 112] on button at bounding box center [323, 116] width 16 height 13
click at [324, 115] on icon at bounding box center [323, 116] width 9 height 7
click at [474, 101] on div "sedentary adjective – requiring sitting or little activity Syllables: sed–en–ta…" at bounding box center [384, 163] width 179 height 135
click at [471, 107] on icon at bounding box center [471, 107] width 5 height 5
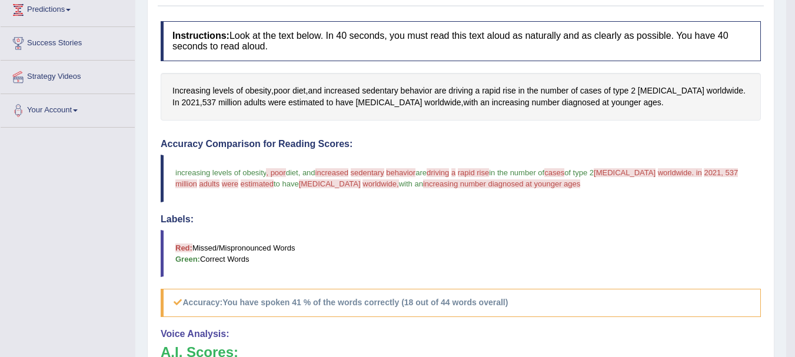
click at [425, 83] on div "Increasing levels of obesity , poor diet , and increased sedentary behavior are…" at bounding box center [461, 97] width 600 height 48
click at [420, 88] on span "behavior" at bounding box center [417, 91] width 32 height 12
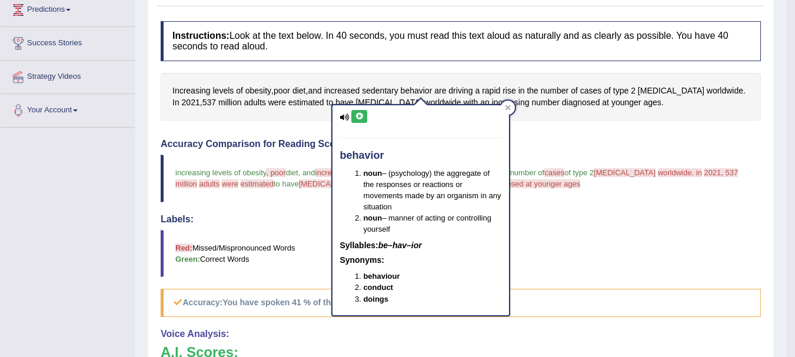
click at [358, 117] on icon at bounding box center [359, 116] width 9 height 7
click at [507, 107] on icon at bounding box center [507, 107] width 5 height 5
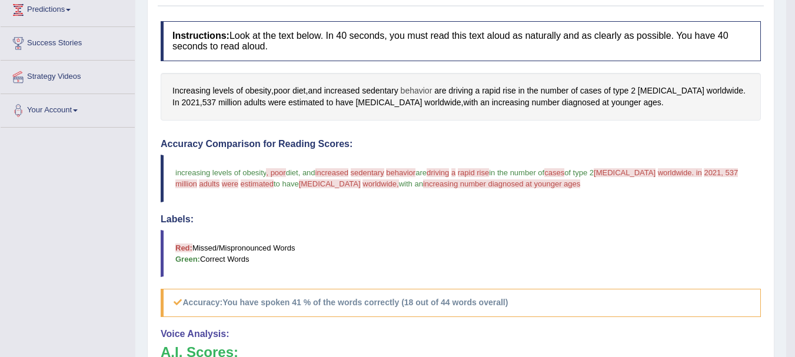
click at [427, 91] on span "behavior" at bounding box center [417, 91] width 32 height 12
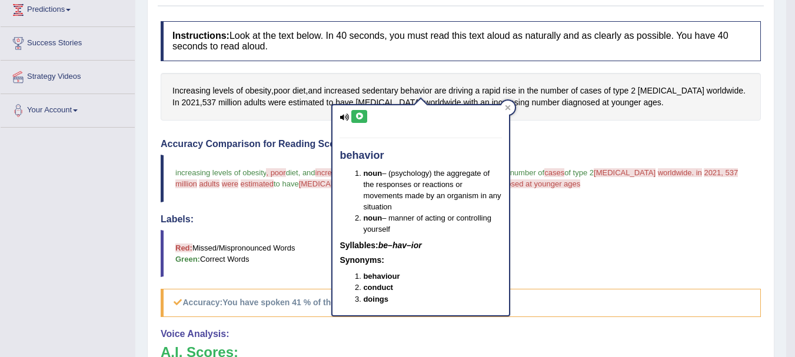
click at [358, 121] on button at bounding box center [359, 116] width 16 height 13
click at [508, 107] on icon at bounding box center [507, 107] width 5 height 5
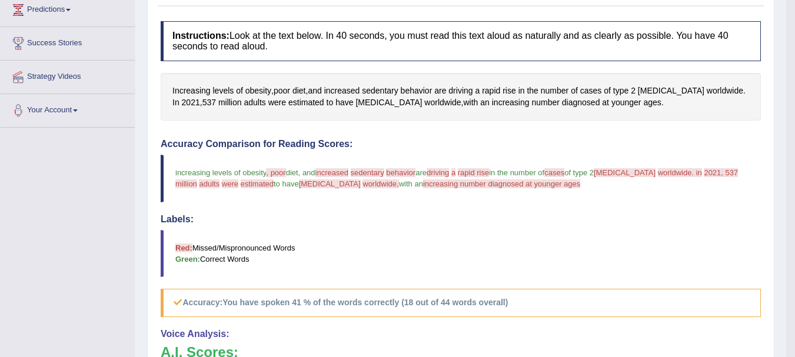
click at [635, 174] on span "diabetes" at bounding box center [625, 172] width 62 height 9
click at [658, 172] on span "worldwide. in" at bounding box center [680, 172] width 44 height 9
click at [675, 92] on div "Increasing levels of obesity , poor diet , and increased sedentary behavior are…" at bounding box center [461, 97] width 600 height 48
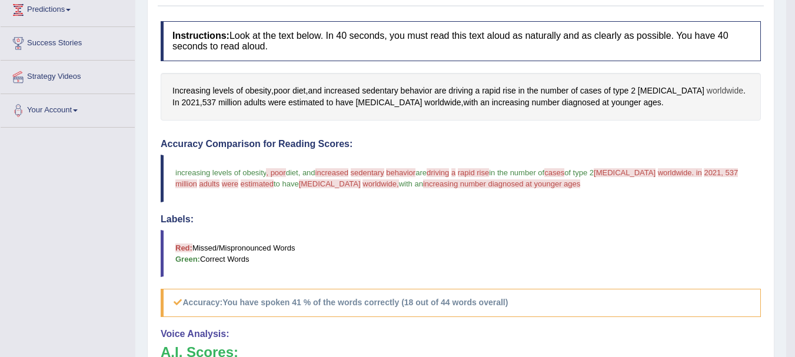
click at [707, 89] on span "worldwide" at bounding box center [725, 91] width 36 height 12
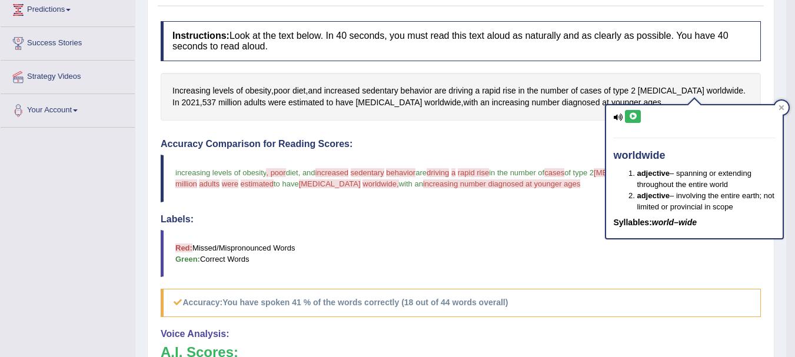
click at [632, 109] on div "worldwide adjective – spanning or extending throughout the entire world adjecti…" at bounding box center [694, 171] width 176 height 133
click at [632, 112] on button at bounding box center [633, 116] width 16 height 13
click at [486, 120] on div "Increasing levels of obesity , poor diet , and increased sedentary behavior are…" at bounding box center [461, 97] width 600 height 48
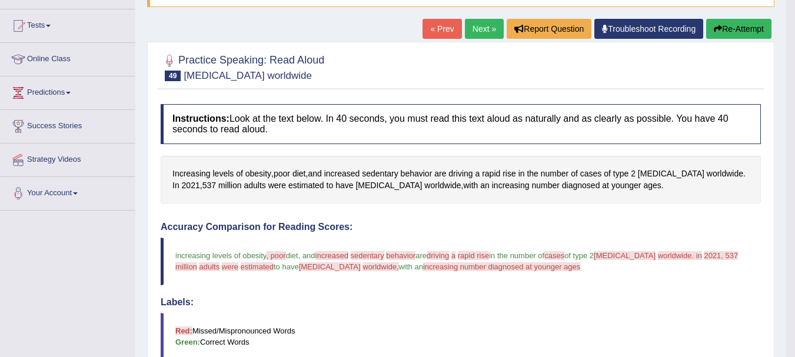
scroll to position [105, 0]
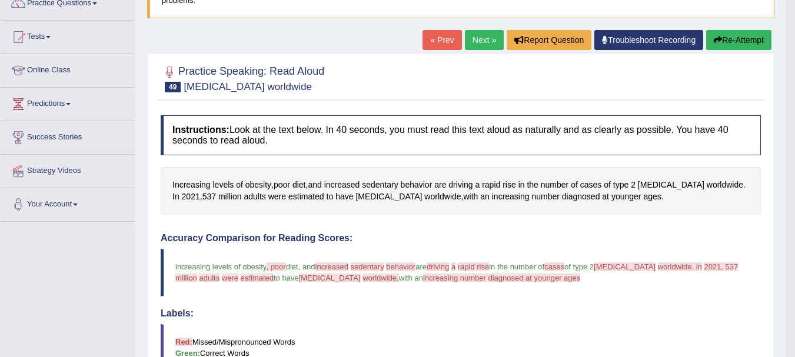
click at [735, 46] on button "Re-Attempt" at bounding box center [738, 40] width 65 height 20
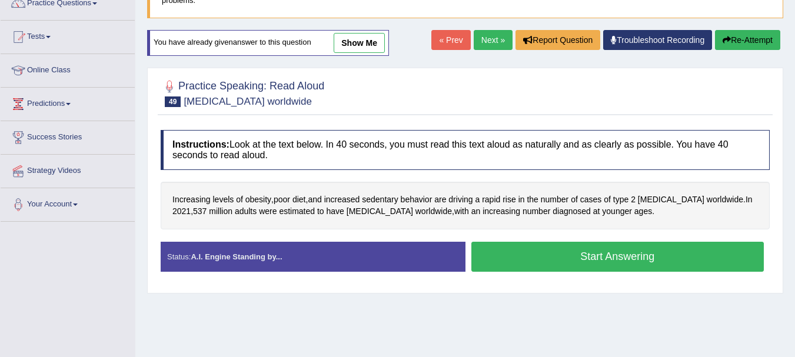
click at [585, 252] on button "Start Answering" at bounding box center [617, 257] width 293 height 30
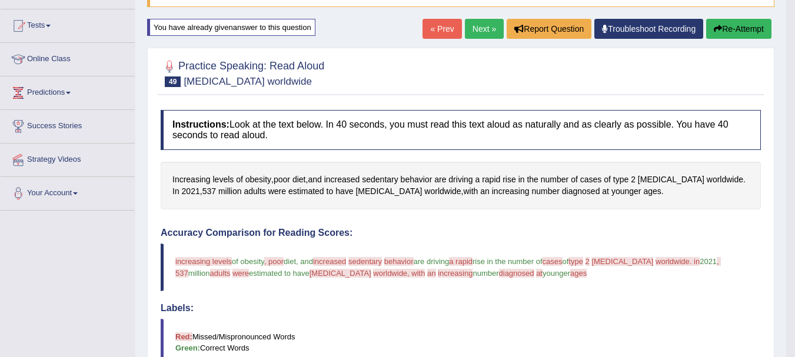
scroll to position [105, 0]
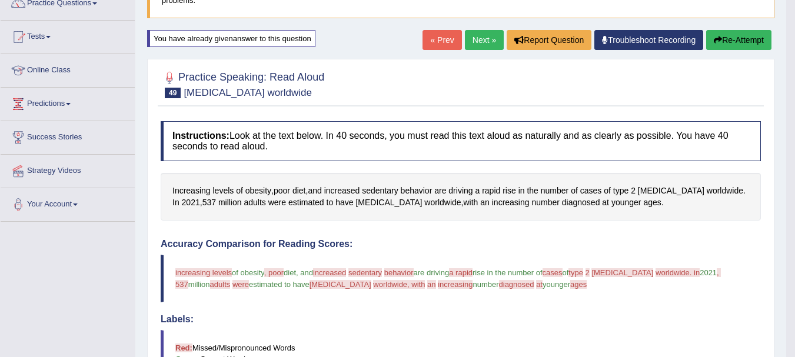
click at [751, 45] on button "Re-Attempt" at bounding box center [738, 40] width 65 height 20
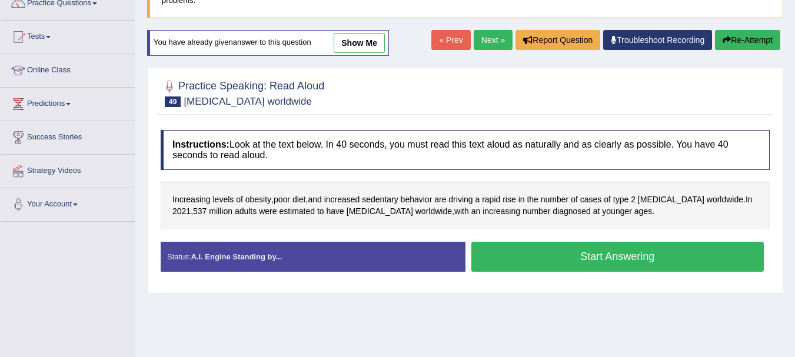
click at [648, 258] on button "Start Answering" at bounding box center [617, 257] width 293 height 30
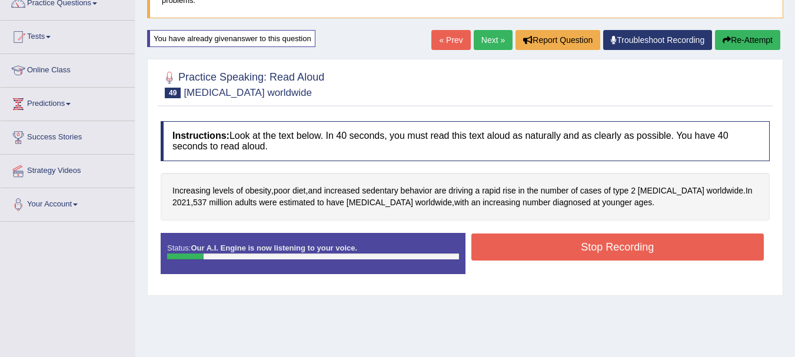
click at [648, 258] on button "Stop Recording" at bounding box center [617, 247] width 293 height 27
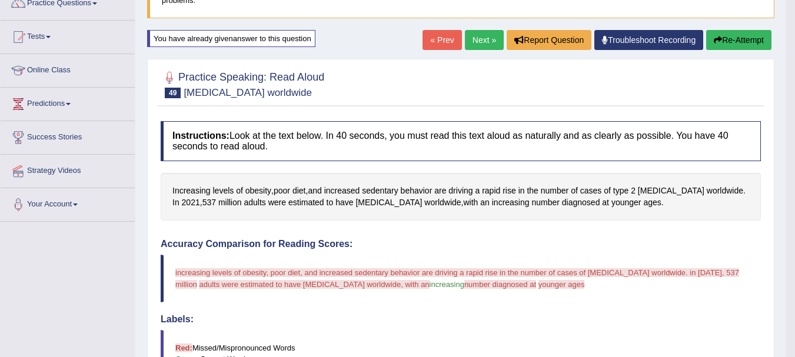
click at [734, 38] on button "Re-Attempt" at bounding box center [738, 40] width 65 height 20
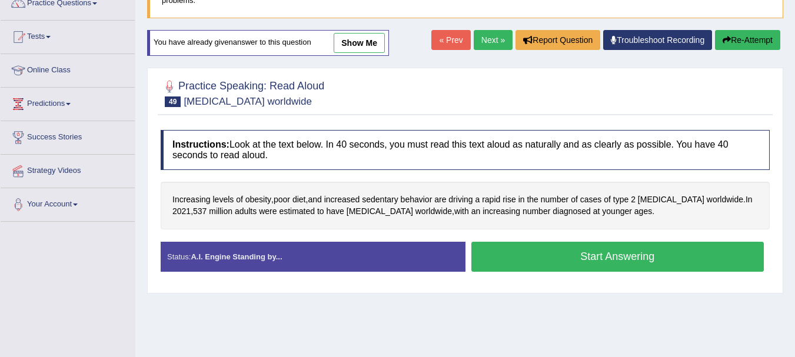
click at [587, 252] on button "Start Answering" at bounding box center [617, 257] width 293 height 30
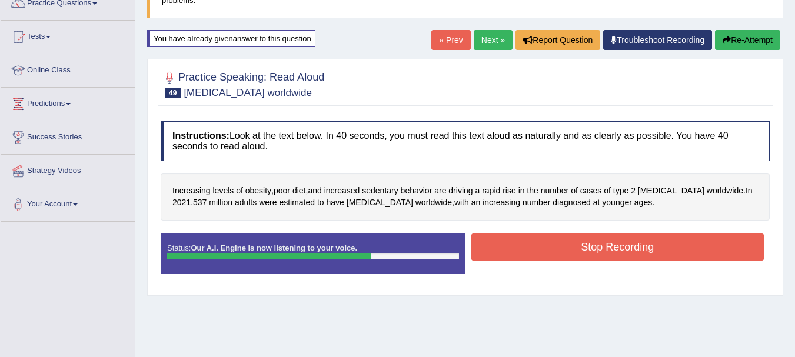
click at [587, 252] on button "Stop Recording" at bounding box center [617, 247] width 293 height 27
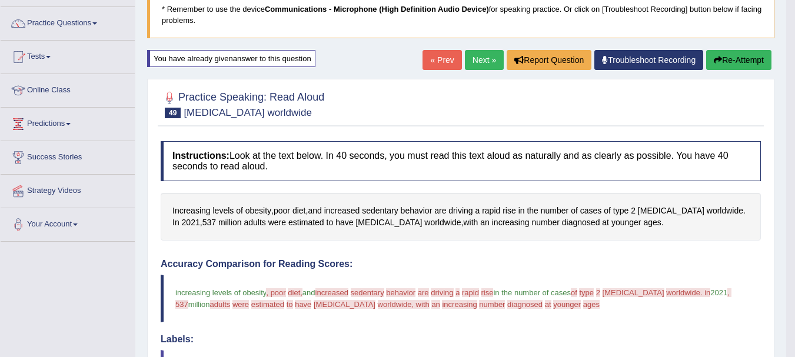
scroll to position [81, 0]
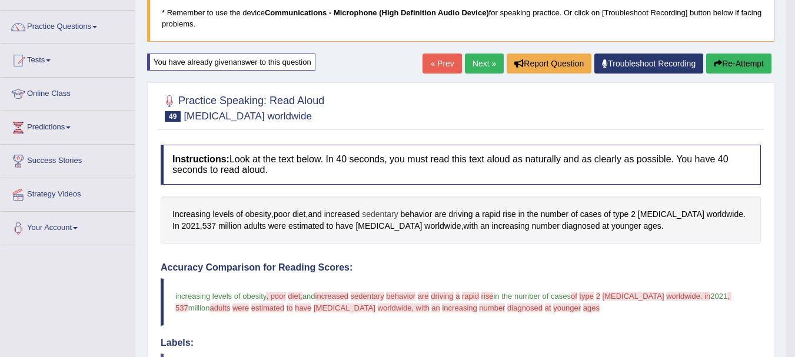
click at [379, 215] on span "sedentary" at bounding box center [380, 214] width 36 height 12
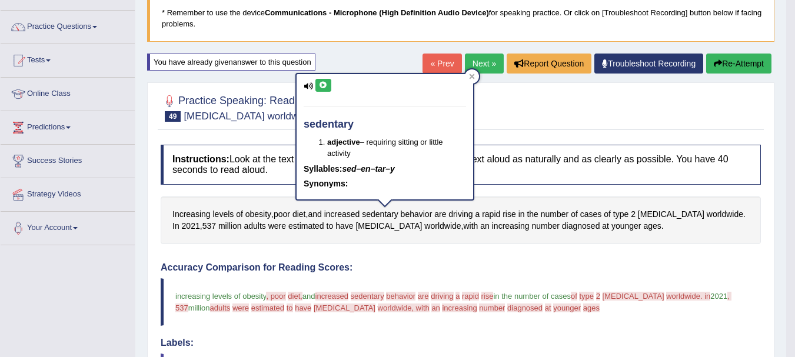
click at [321, 82] on icon at bounding box center [323, 85] width 9 height 7
click at [320, 82] on icon at bounding box center [323, 85] width 9 height 7
click at [473, 60] on link "Next »" at bounding box center [484, 64] width 39 height 20
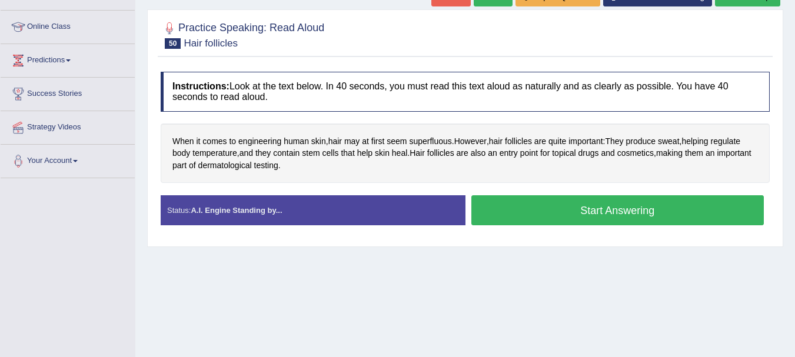
scroll to position [143, 0]
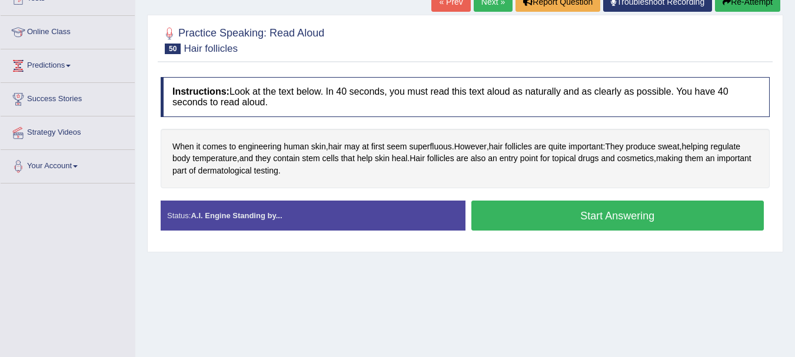
click at [544, 214] on button "Start Answering" at bounding box center [617, 216] width 293 height 30
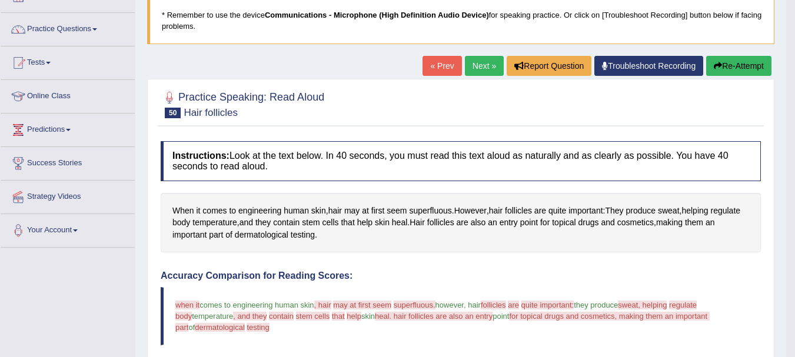
scroll to position [72, 0]
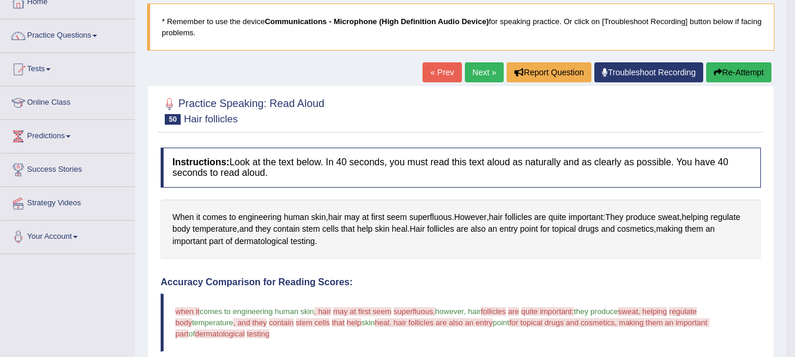
click at [716, 75] on icon "button" at bounding box center [718, 72] width 8 height 8
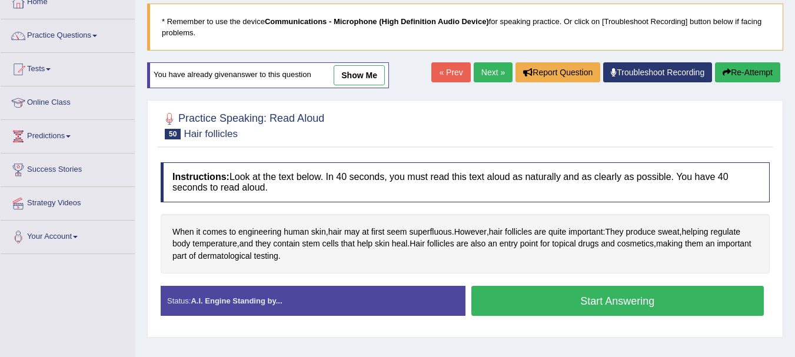
click at [594, 294] on button "Start Answering" at bounding box center [617, 301] width 293 height 30
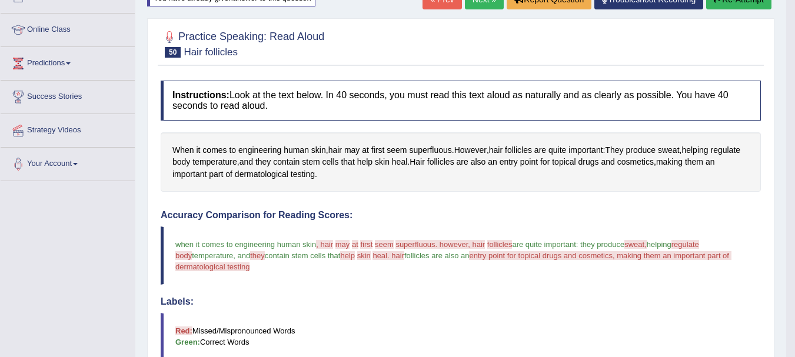
scroll to position [143, 0]
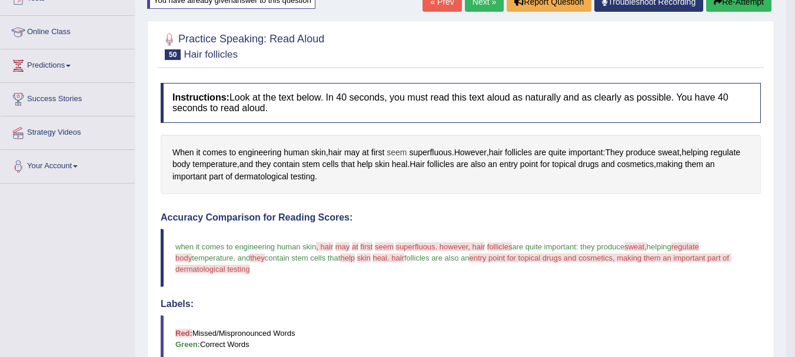
click at [402, 148] on span "seem" at bounding box center [396, 152] width 20 height 12
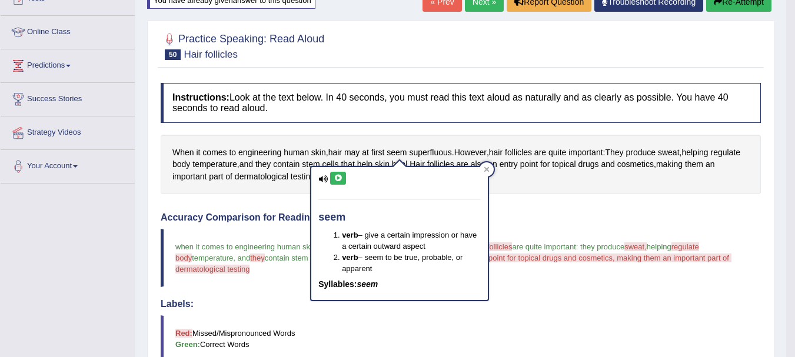
click at [335, 177] on icon at bounding box center [338, 178] width 9 height 7
click at [485, 169] on icon at bounding box center [486, 169] width 5 height 5
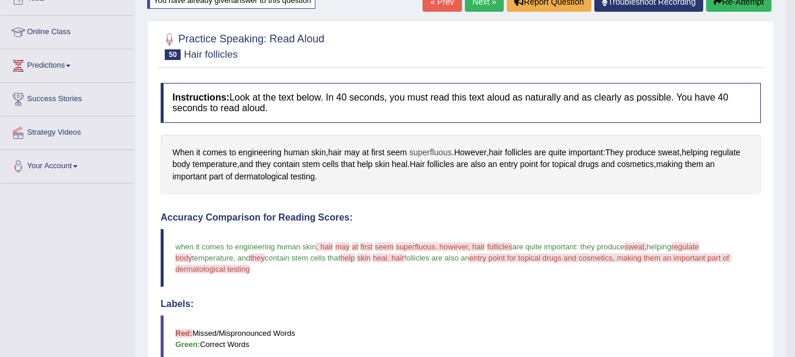
click at [436, 154] on span "superfluous" at bounding box center [430, 152] width 42 height 12
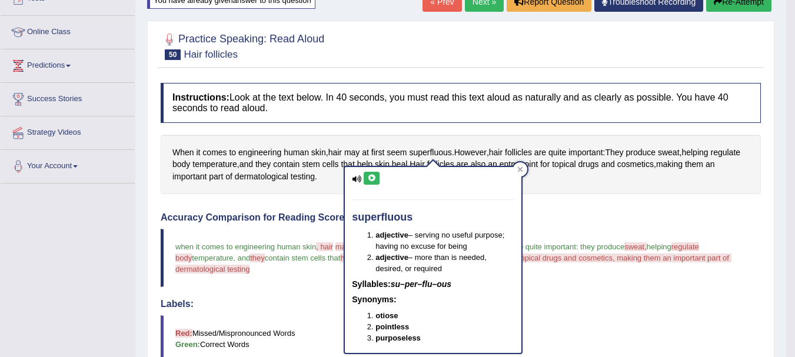
click at [378, 166] on div "superfluous adjective – serving no useful purpose; having no excuse for being a…" at bounding box center [433, 260] width 179 height 188
click at [372, 178] on icon at bounding box center [371, 178] width 9 height 7
click at [371, 172] on button at bounding box center [372, 178] width 16 height 13
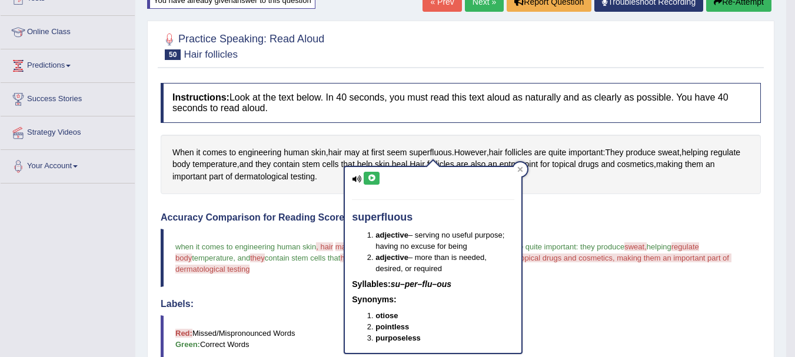
click at [371, 172] on button at bounding box center [372, 178] width 16 height 13
click at [520, 169] on icon at bounding box center [520, 169] width 5 height 5
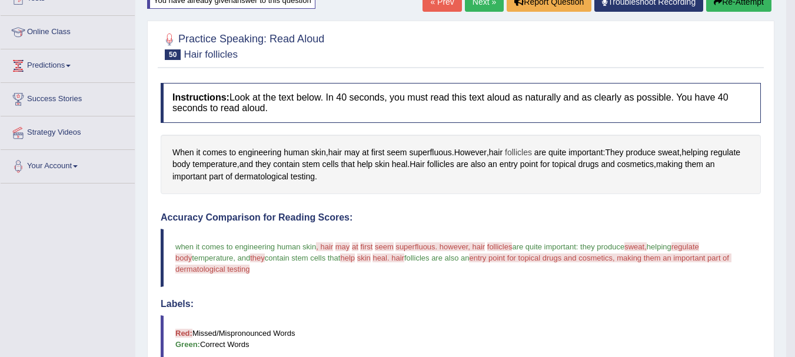
click at [520, 153] on span "follicles" at bounding box center [518, 152] width 27 height 12
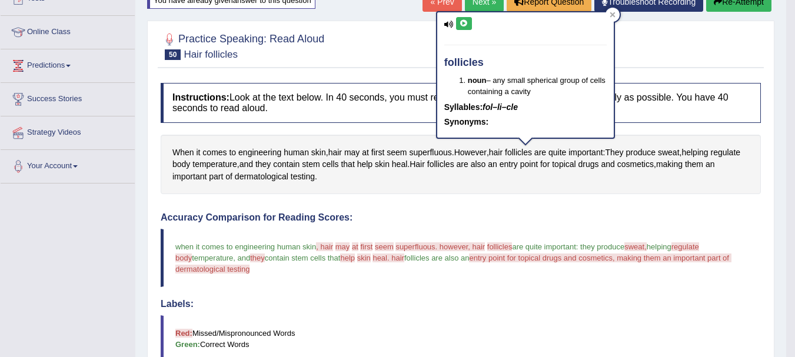
click at [466, 22] on icon at bounding box center [463, 23] width 9 height 7
click at [614, 12] on icon at bounding box center [612, 15] width 6 height 6
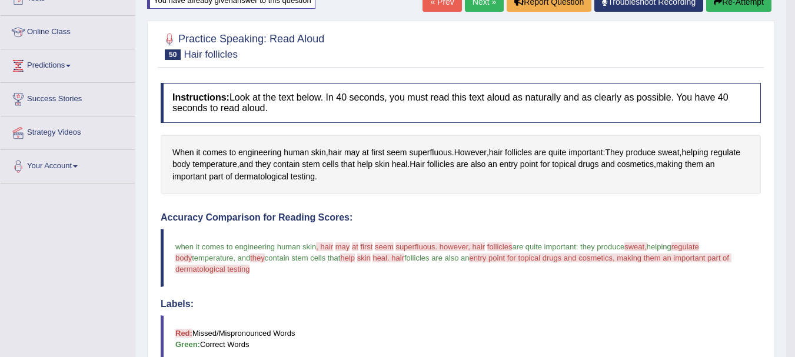
click at [751, 4] on button "Re-Attempt" at bounding box center [738, 2] width 65 height 20
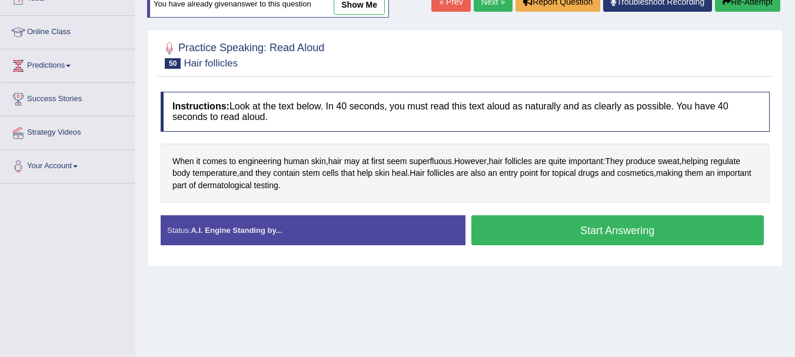
click at [537, 223] on button "Start Answering" at bounding box center [617, 230] width 293 height 30
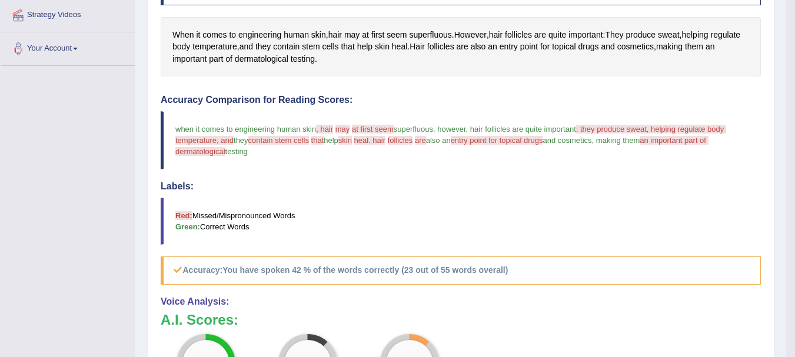
scroll to position [237, 0]
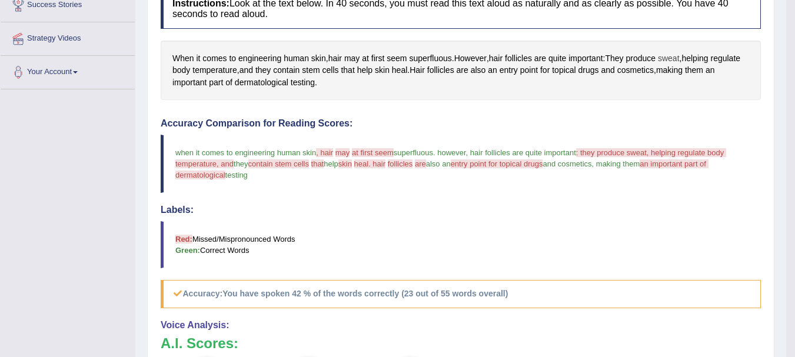
click at [678, 57] on span "sweat" at bounding box center [669, 58] width 22 height 12
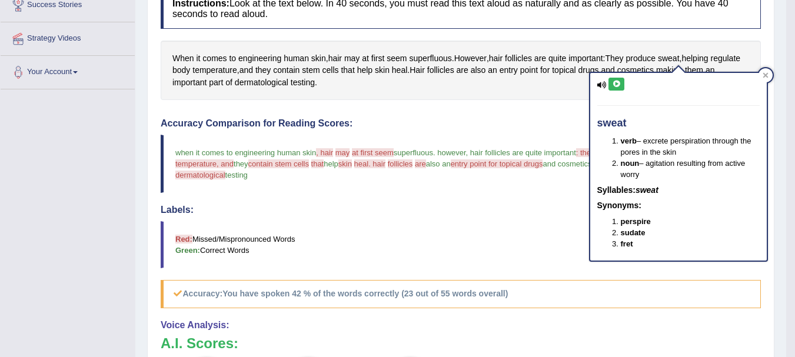
click at [616, 83] on icon at bounding box center [616, 84] width 9 height 7
click at [481, 114] on div "Instructions: Look at the text below. In 40 seconds, you must read this text al…" at bounding box center [461, 260] width 606 height 555
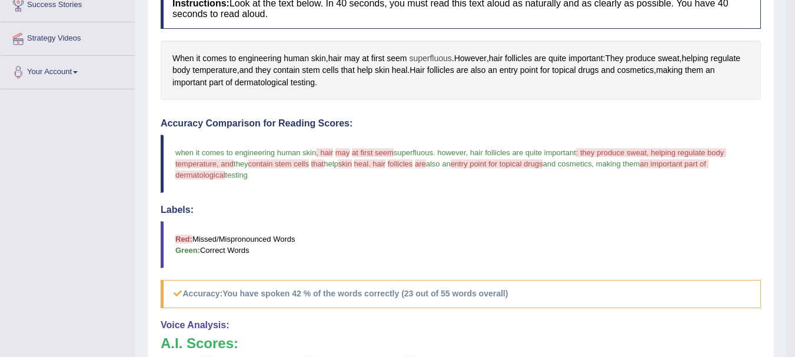
click at [428, 58] on span "superfluous" at bounding box center [430, 58] width 42 height 12
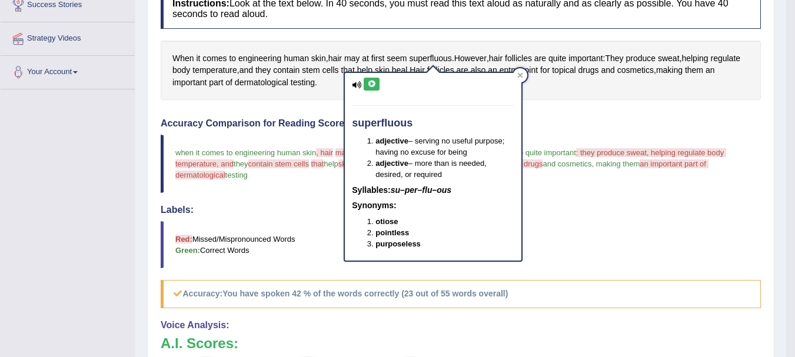
click at [376, 80] on button at bounding box center [372, 84] width 16 height 13
click at [519, 79] on div at bounding box center [520, 75] width 14 height 14
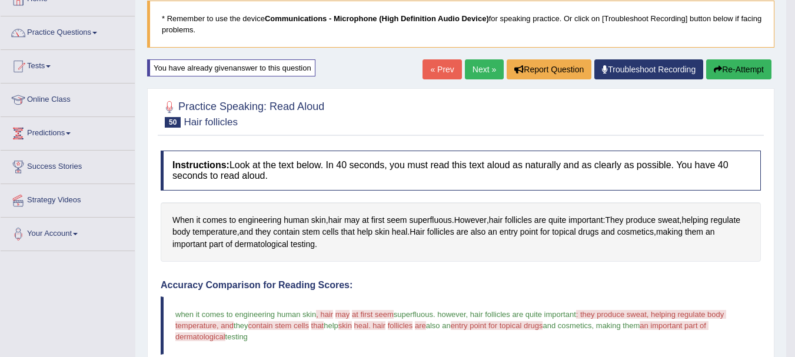
scroll to position [72, 0]
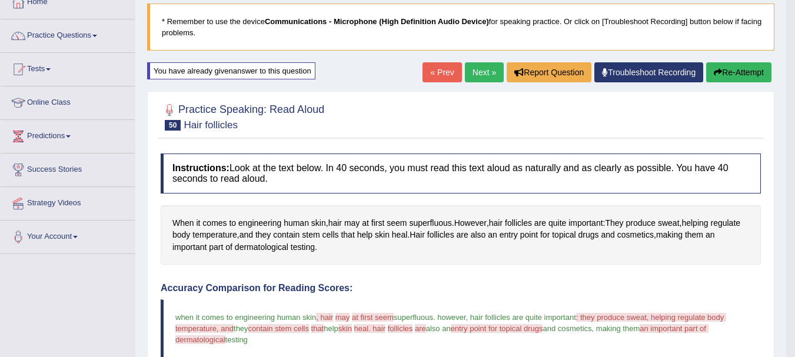
click at [731, 73] on button "Re-Attempt" at bounding box center [738, 72] width 65 height 20
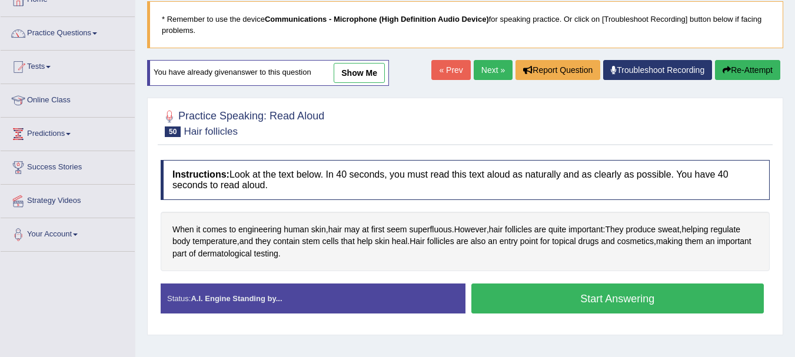
scroll to position [72, 0]
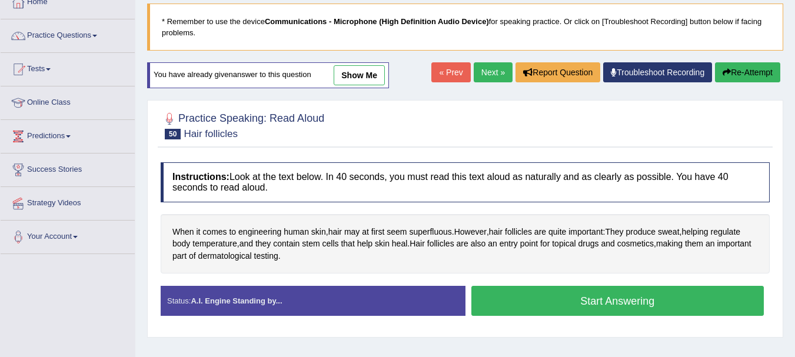
click at [534, 299] on button "Start Answering" at bounding box center [617, 301] width 293 height 30
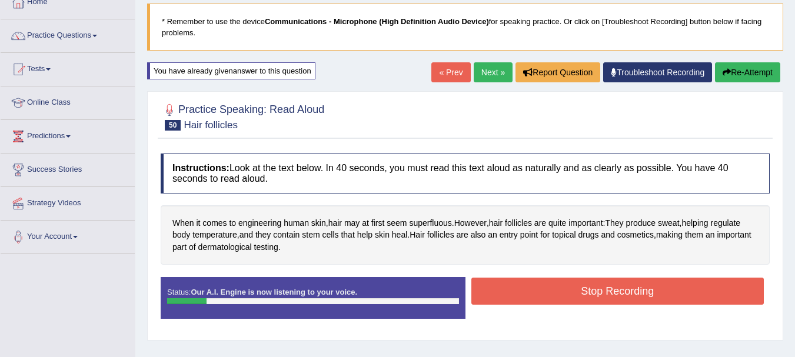
click at [534, 299] on button "Stop Recording" at bounding box center [617, 291] width 293 height 27
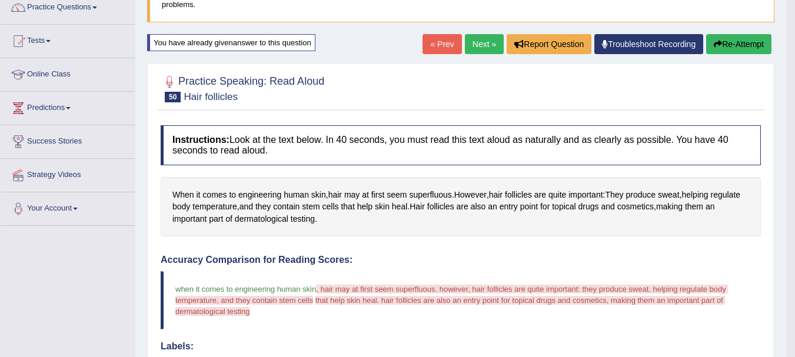
scroll to position [119, 0]
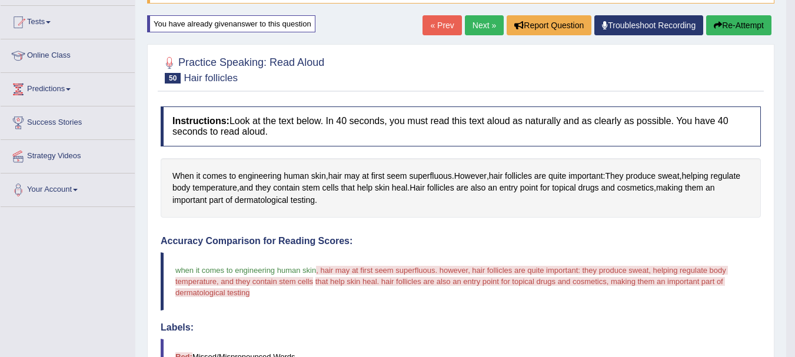
click at [729, 29] on button "Re-Attempt" at bounding box center [738, 25] width 65 height 20
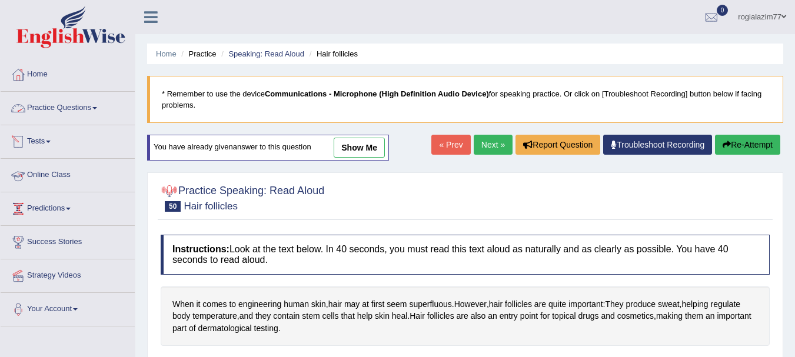
click at [99, 106] on link "Practice Questions" at bounding box center [68, 106] width 134 height 29
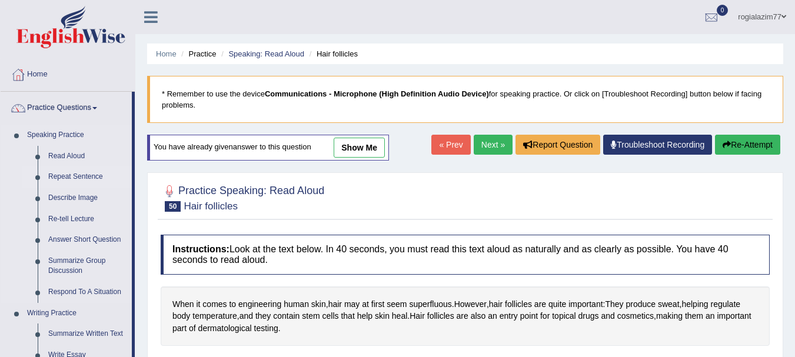
click at [76, 176] on link "Repeat Sentence" at bounding box center [87, 176] width 89 height 21
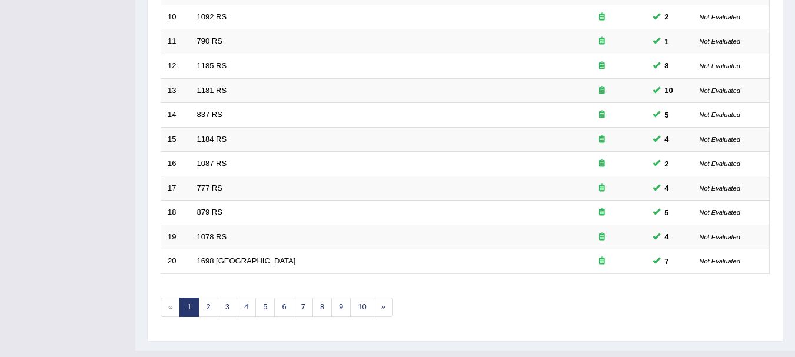
scroll to position [422, 0]
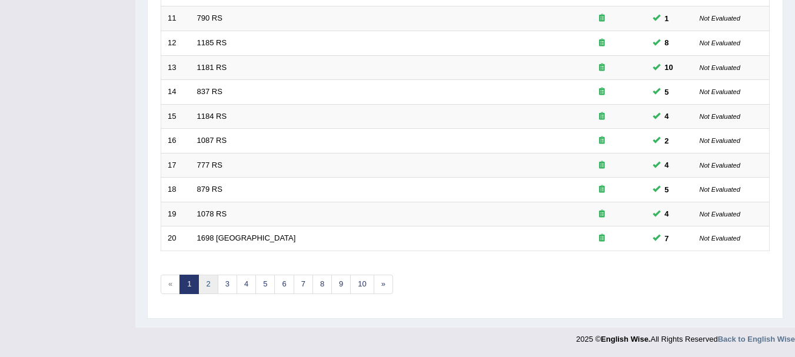
click at [208, 281] on link "2" at bounding box center [207, 284] width 19 height 19
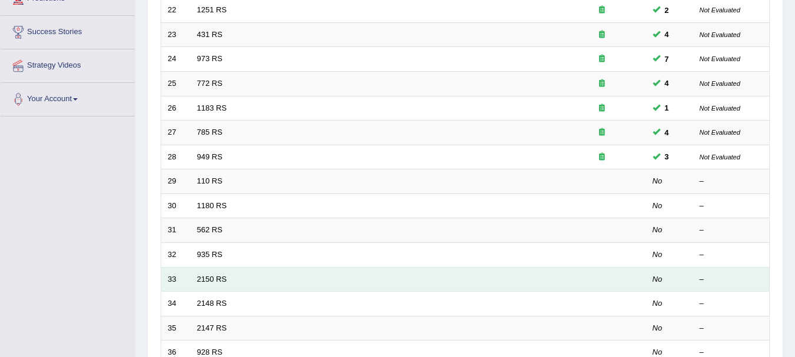
scroll to position [212, 0]
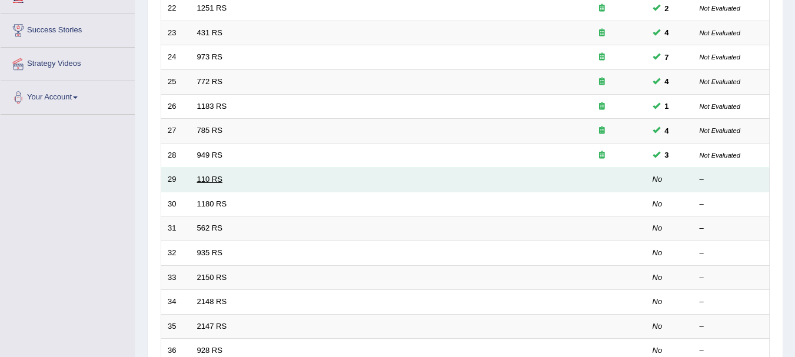
click at [208, 180] on link "110 RS" at bounding box center [209, 179] width 25 height 9
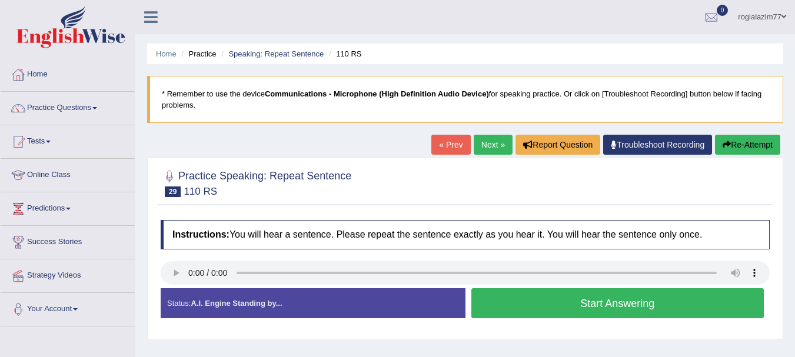
click at [505, 302] on button "Start Answering" at bounding box center [617, 303] width 293 height 30
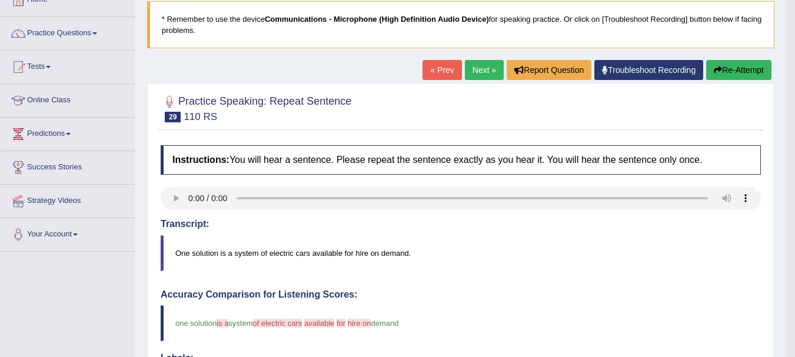
scroll to position [71, 0]
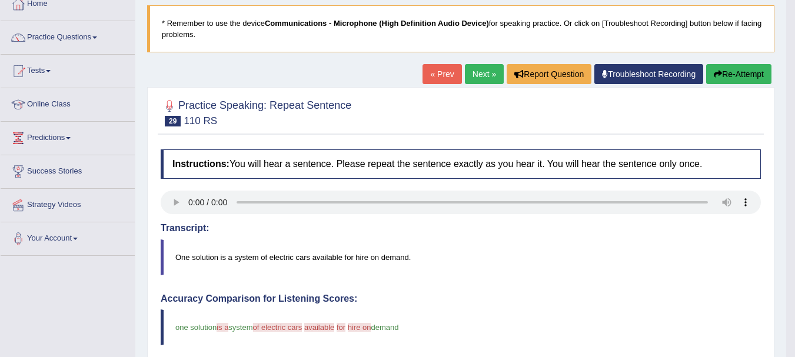
click at [473, 75] on link "Next »" at bounding box center [484, 74] width 39 height 20
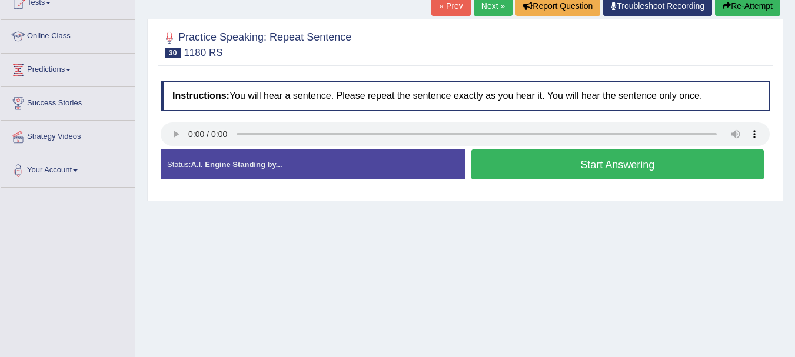
scroll to position [119, 0]
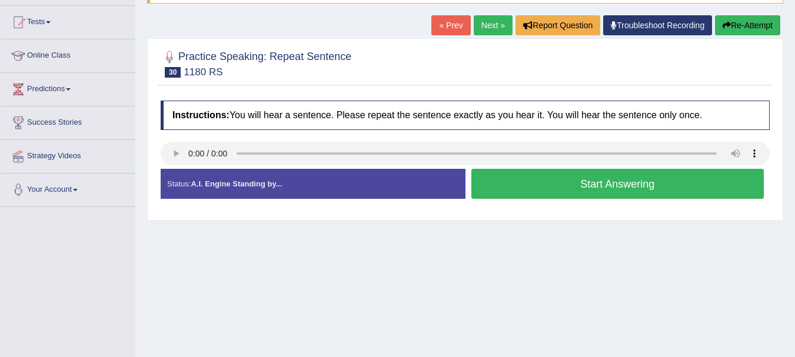
click at [521, 189] on button "Start Answering" at bounding box center [617, 184] width 293 height 30
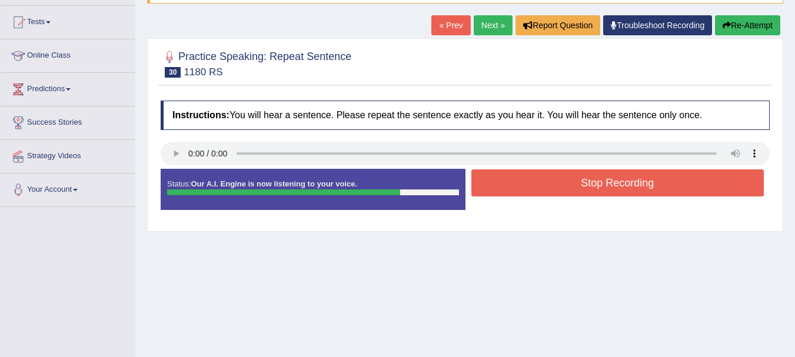
click at [520, 188] on button "Stop Recording" at bounding box center [617, 182] width 293 height 27
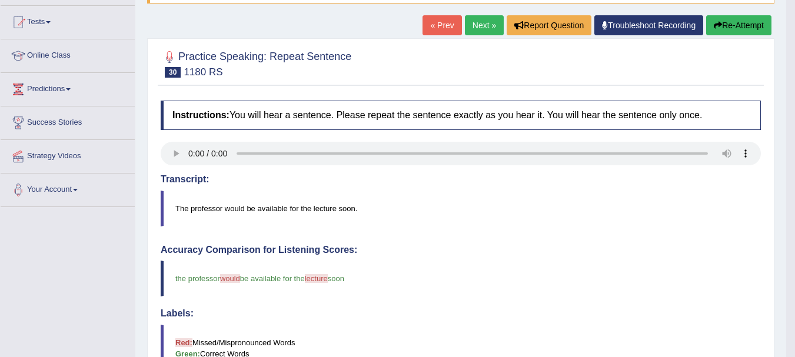
click at [793, 238] on html "Toggle navigation Home Practice Questions Speaking Practice Read Aloud Repeat S…" at bounding box center [397, 59] width 795 height 357
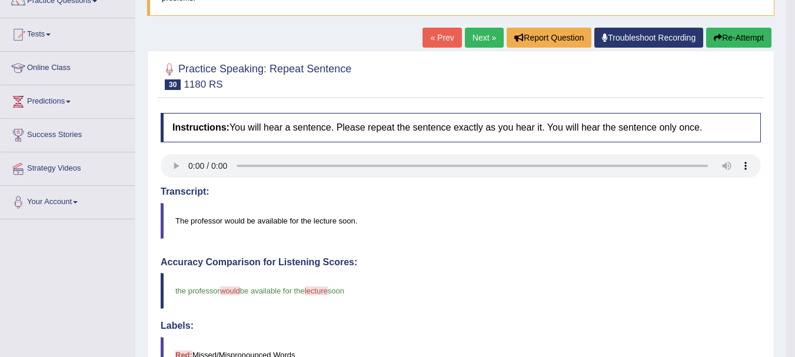
scroll to position [96, 0]
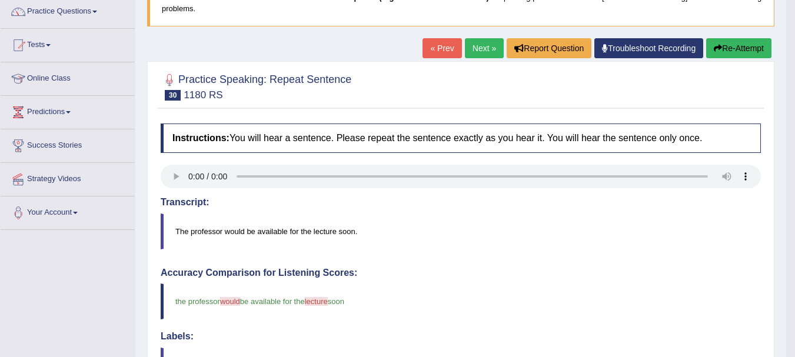
click at [478, 45] on link "Next »" at bounding box center [484, 48] width 39 height 20
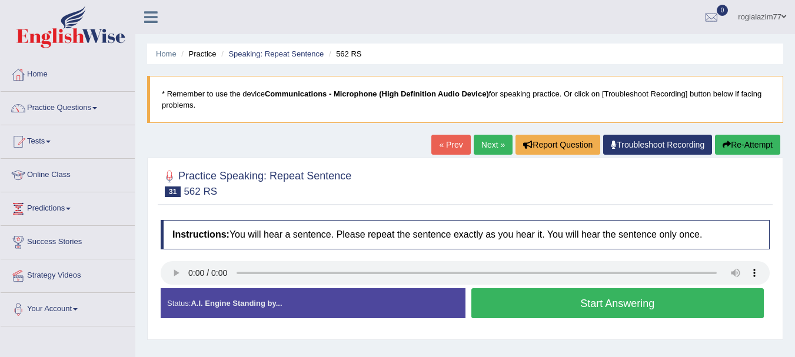
click at [501, 311] on button "Start Answering" at bounding box center [617, 303] width 293 height 30
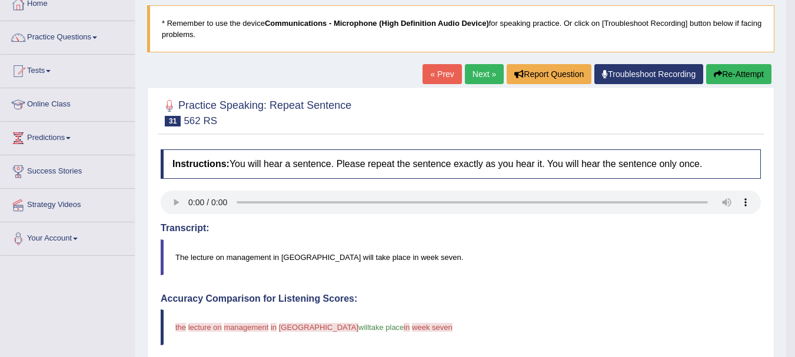
scroll to position [47, 0]
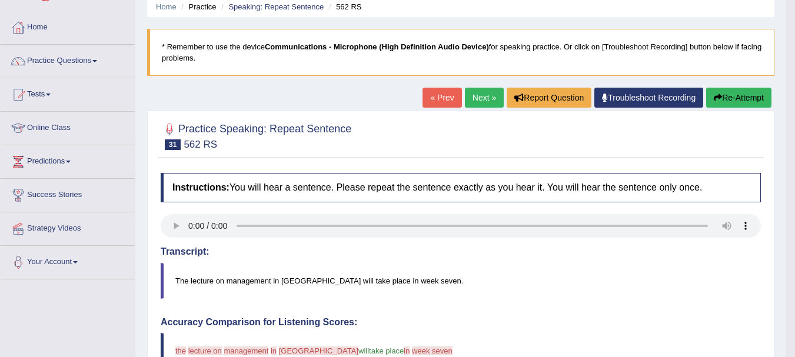
click at [741, 102] on button "Re-Attempt" at bounding box center [738, 98] width 65 height 20
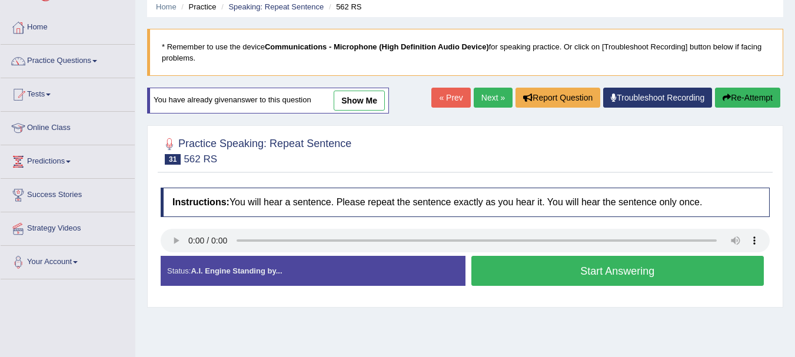
scroll to position [47, 0]
click at [507, 272] on button "Start Answering" at bounding box center [617, 271] width 293 height 30
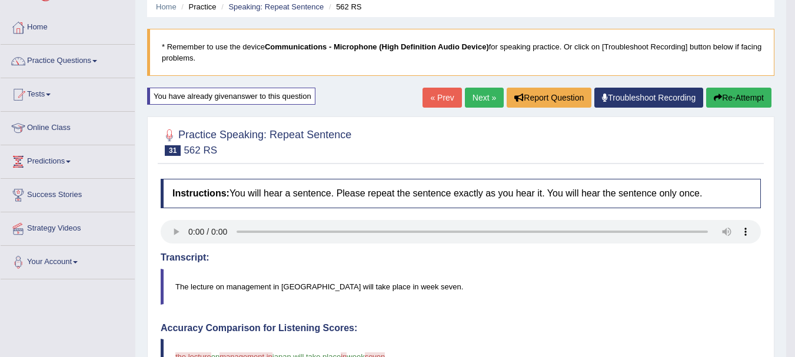
click at [740, 89] on button "Re-Attempt" at bounding box center [738, 98] width 65 height 20
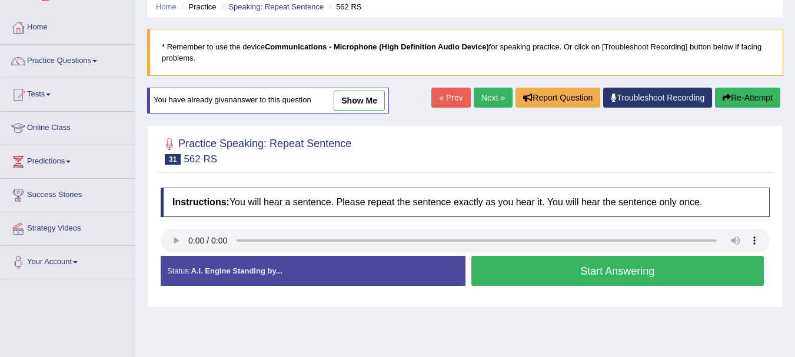
click at [531, 269] on button "Start Answering" at bounding box center [617, 271] width 293 height 30
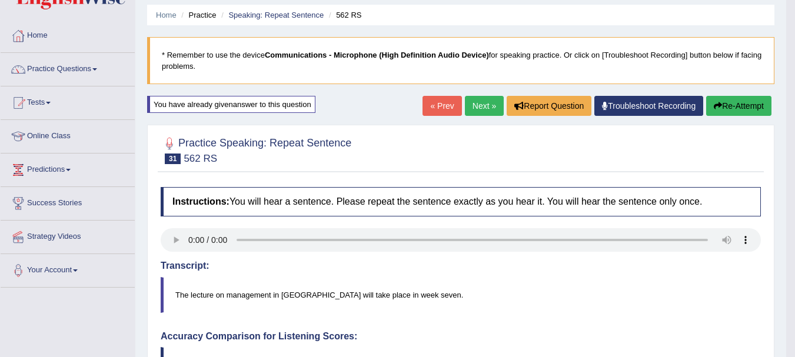
scroll to position [24, 0]
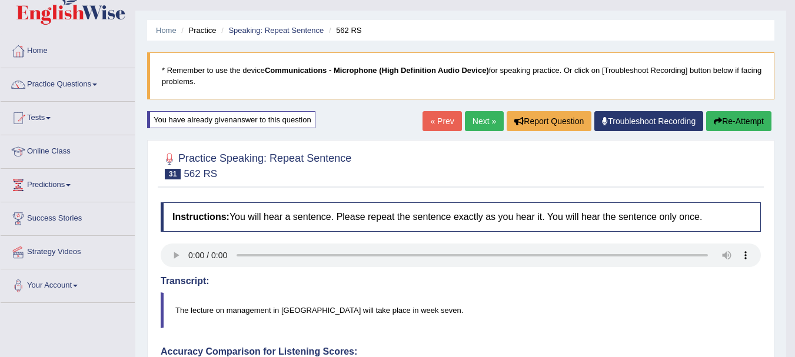
click at [476, 120] on link "Next »" at bounding box center [484, 121] width 39 height 20
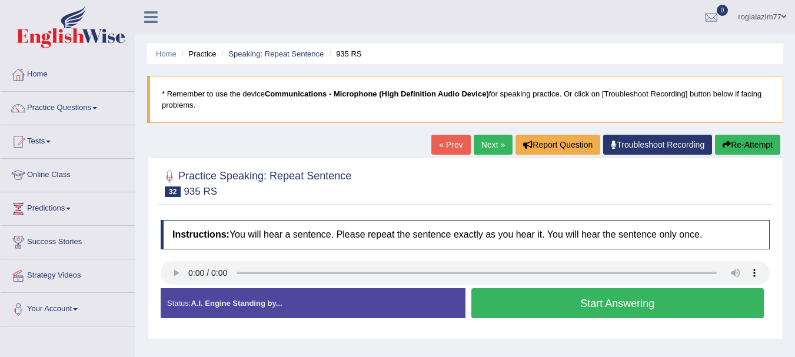
click at [514, 307] on button "Start Answering" at bounding box center [617, 303] width 293 height 30
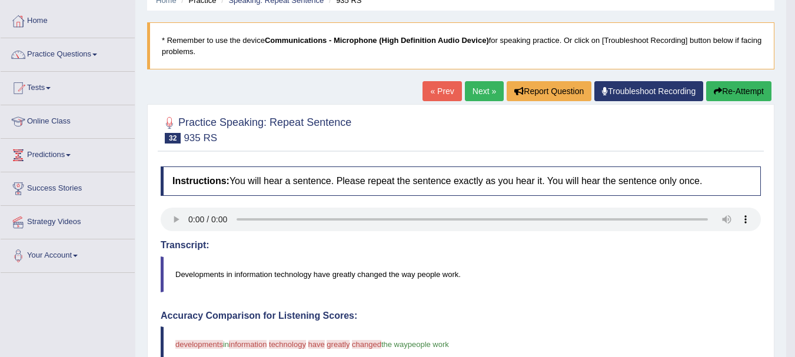
scroll to position [47, 0]
